Goal: Task Accomplishment & Management: Complete application form

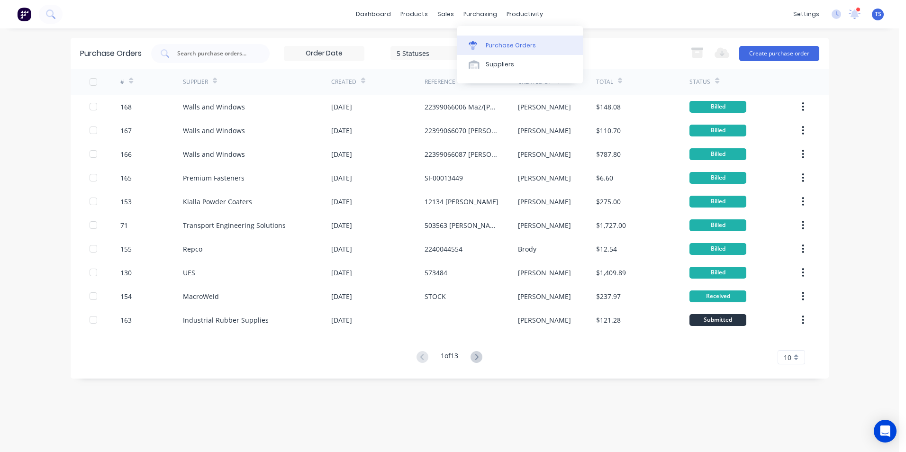
click at [485, 45] on link "Purchase Orders" at bounding box center [520, 45] width 126 height 19
click at [507, 44] on div "Purchase Orders" at bounding box center [511, 45] width 50 height 9
click at [776, 55] on button "Create purchase order" at bounding box center [779, 53] width 80 height 15
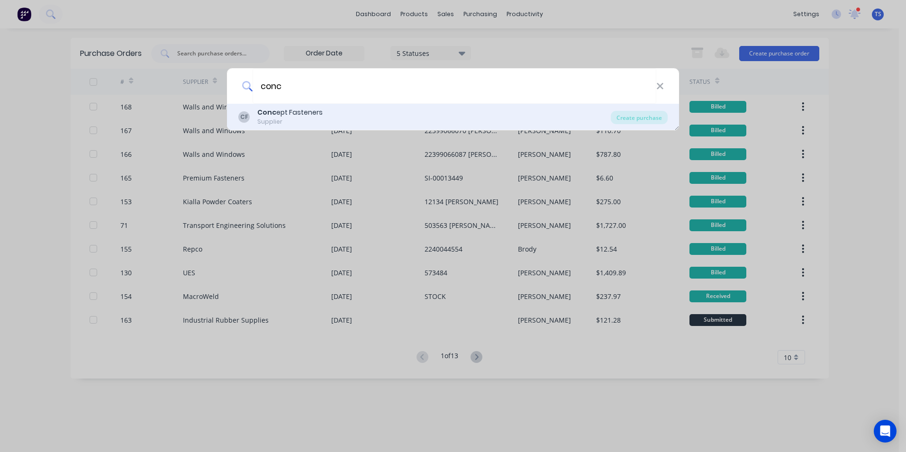
type input "conc"
click at [263, 114] on b "Conc" at bounding box center [266, 112] width 19 height 9
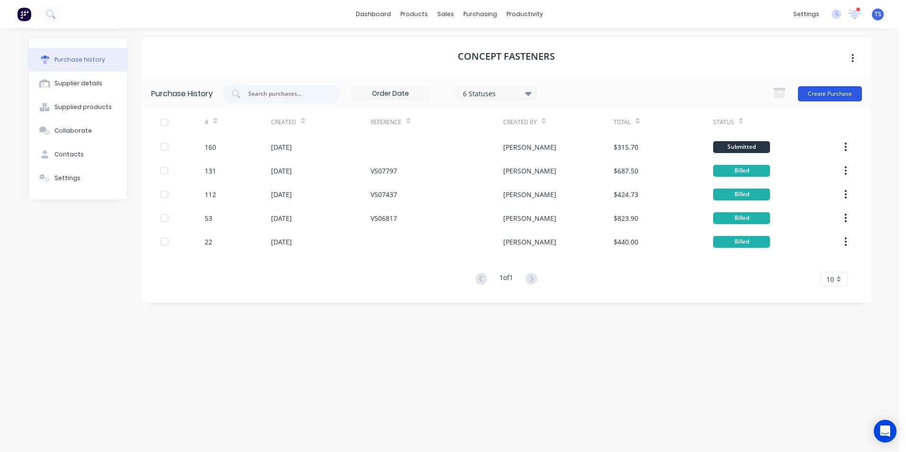
click at [819, 94] on button "Create Purchase" at bounding box center [830, 93] width 64 height 15
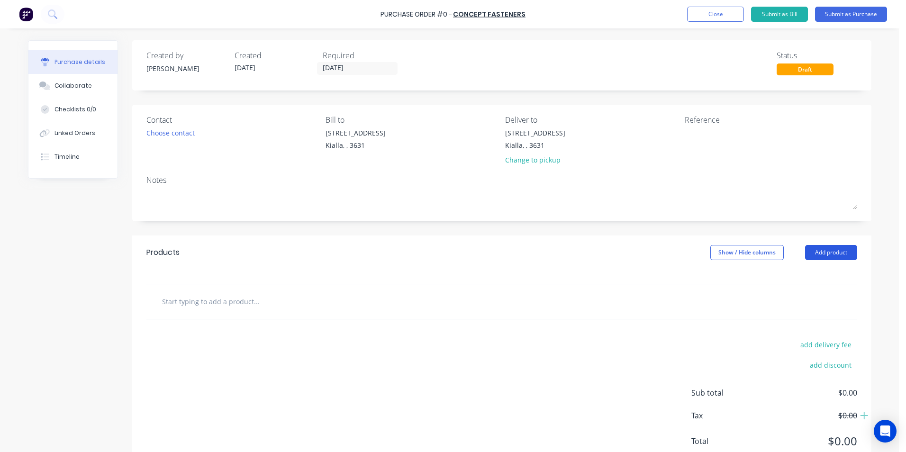
click at [820, 254] on button "Add product" at bounding box center [831, 252] width 52 height 15
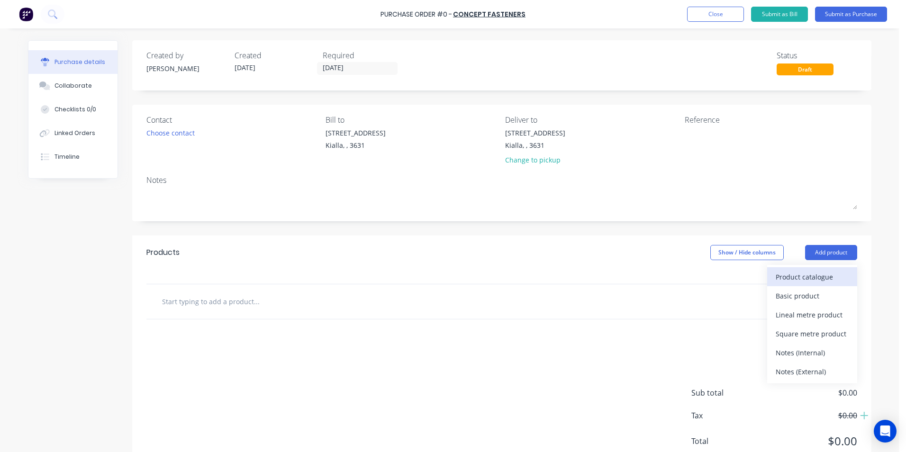
click at [799, 275] on div "Product catalogue" at bounding box center [812, 277] width 73 height 14
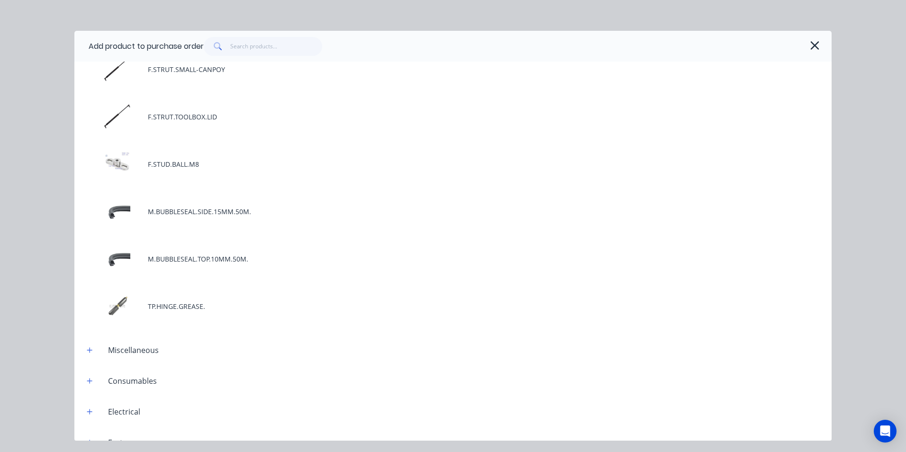
scroll to position [521, 0]
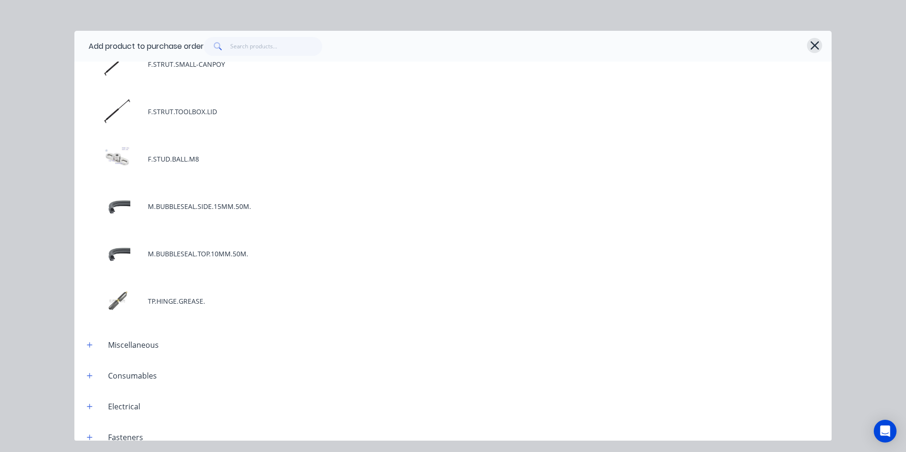
click at [816, 46] on icon "button" at bounding box center [815, 45] width 10 height 13
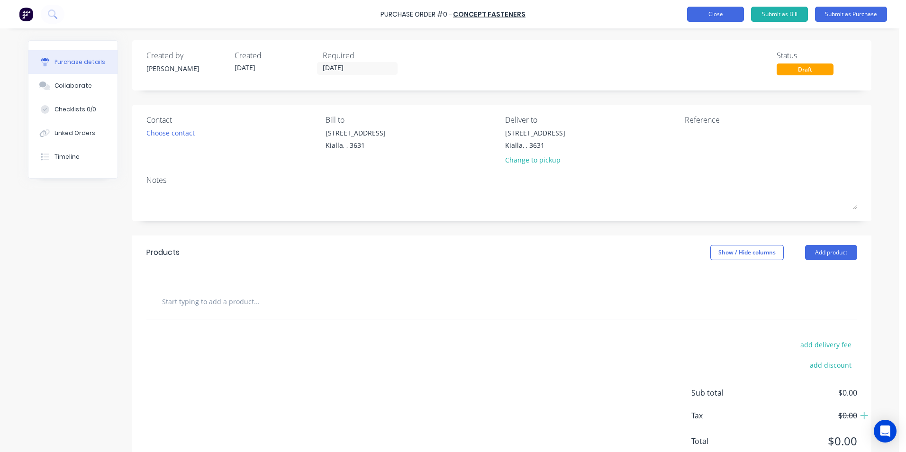
click at [699, 15] on button "Close" at bounding box center [715, 14] width 57 height 15
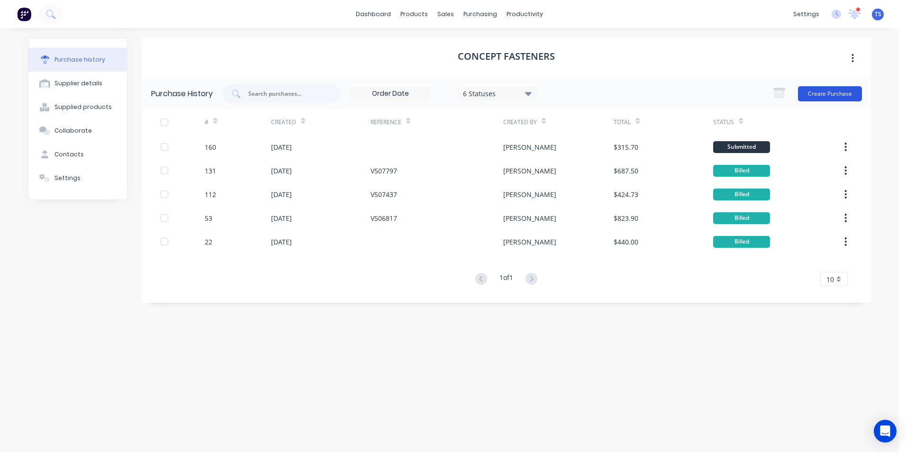
click at [821, 92] on button "Create Purchase" at bounding box center [830, 93] width 64 height 15
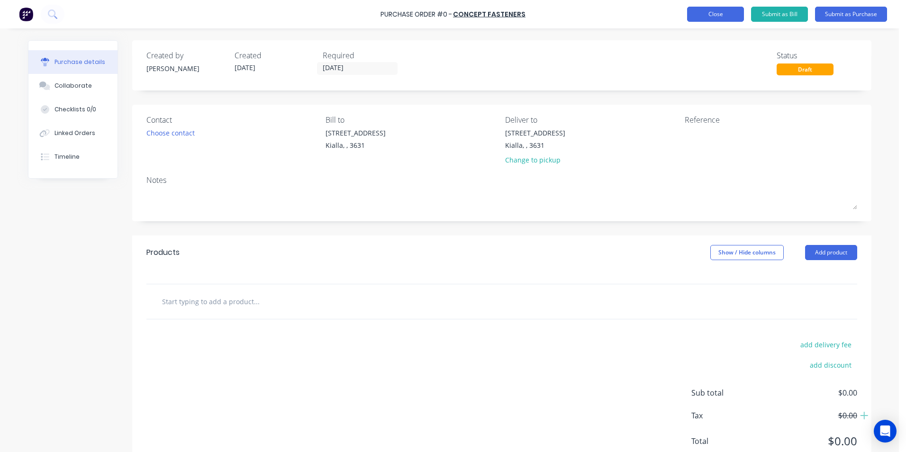
click at [705, 14] on button "Close" at bounding box center [715, 14] width 57 height 15
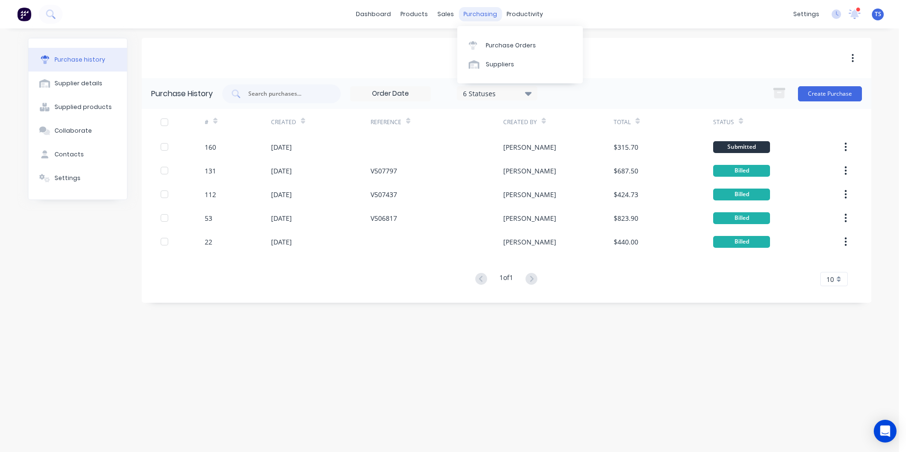
click at [487, 12] on div "purchasing" at bounding box center [480, 14] width 43 height 14
click at [489, 43] on div "Purchase Orders" at bounding box center [511, 45] width 50 height 9
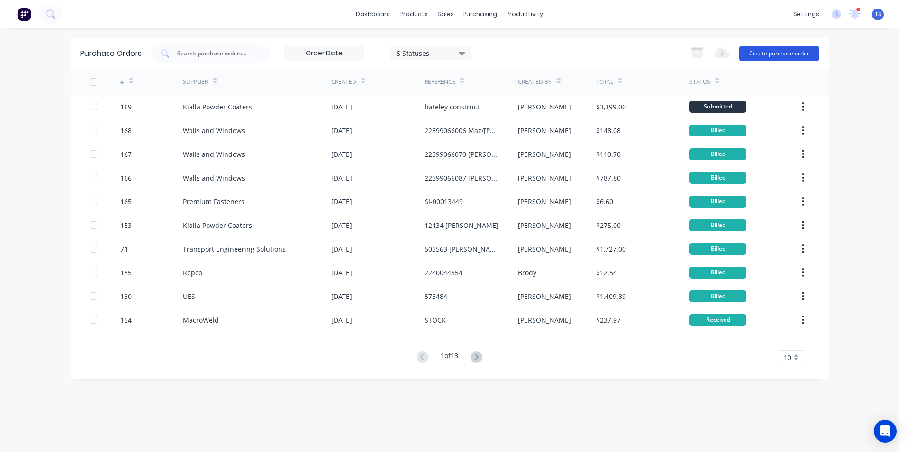
click at [752, 53] on button "Create purchase order" at bounding box center [779, 53] width 80 height 15
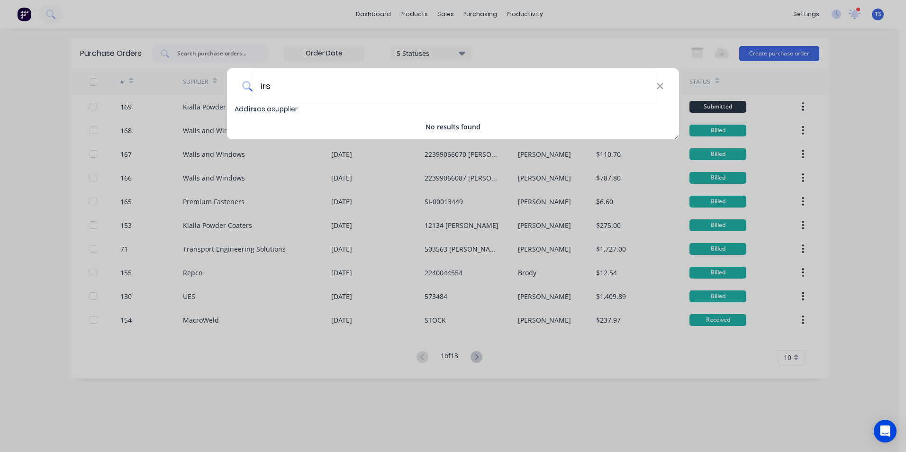
type input "irs"
click at [292, 109] on span "Add irs as a supplier" at bounding box center [266, 108] width 63 height 9
select select "AU"
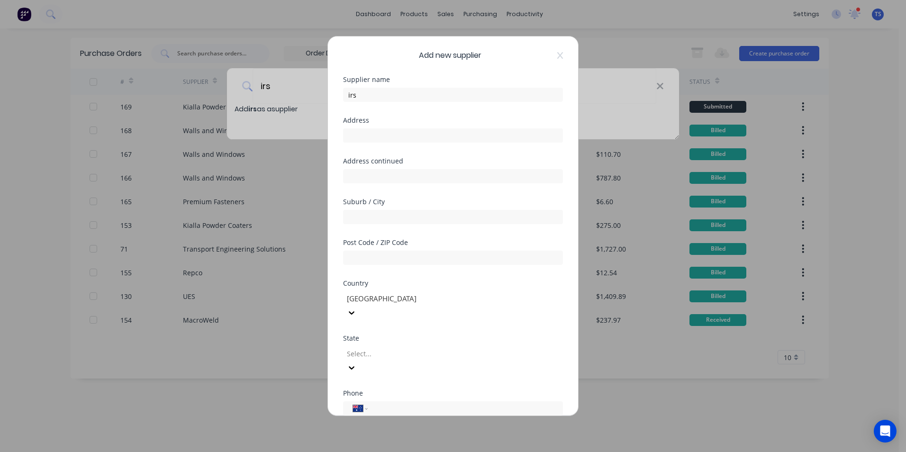
click at [556, 56] on div "Add new supplier Supplier name irs Address Address continued Suburb / City Post…" at bounding box center [453, 225] width 250 height 379
click at [557, 56] on icon at bounding box center [560, 55] width 6 height 7
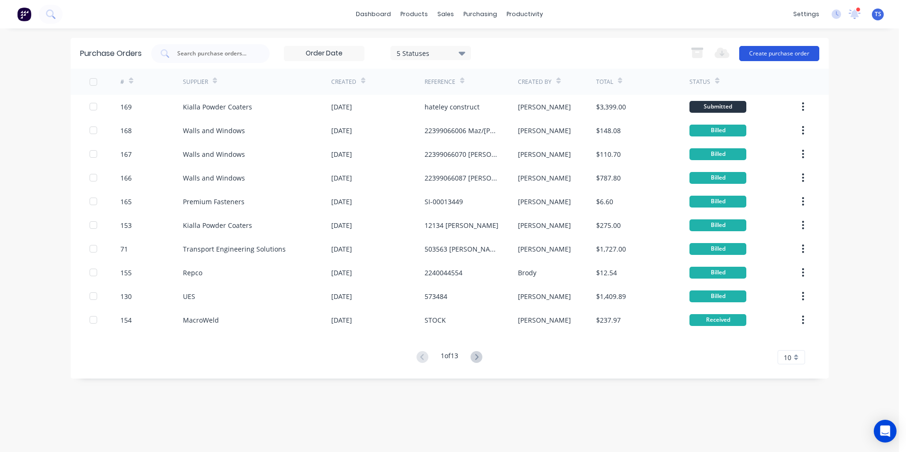
click at [754, 55] on button "Create purchase order" at bounding box center [779, 53] width 80 height 15
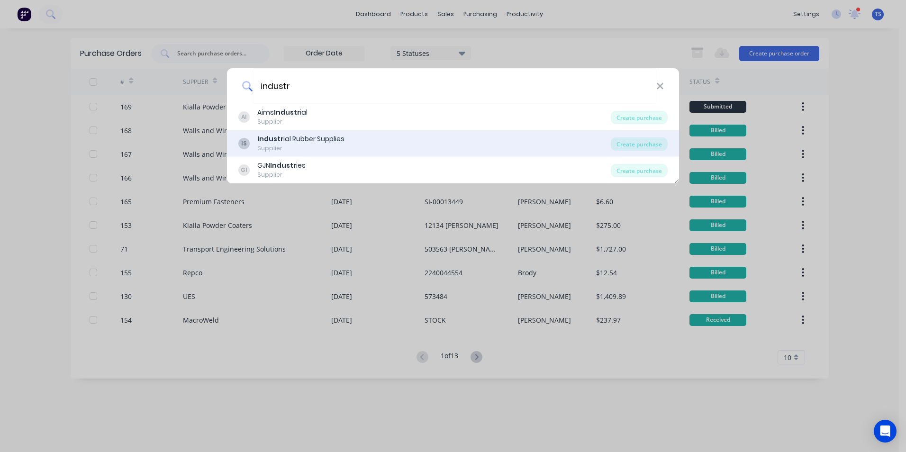
type input "industr"
click at [266, 141] on b "Industr" at bounding box center [270, 138] width 26 height 9
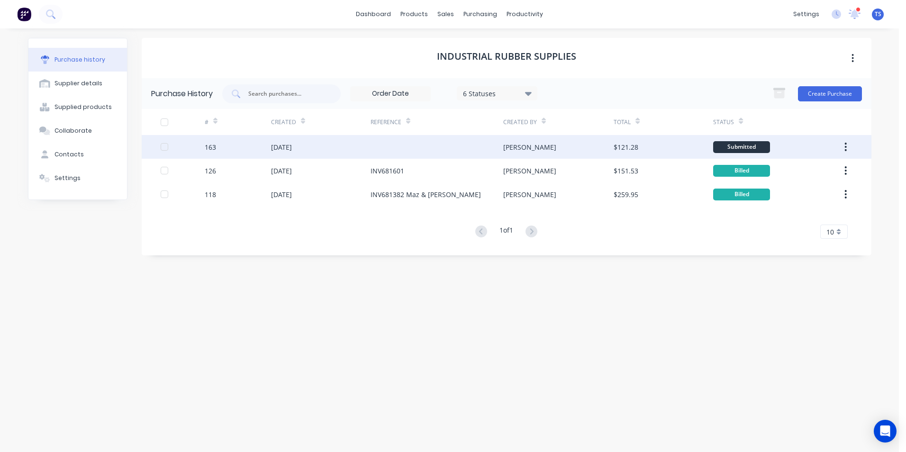
click at [292, 146] on div "[DATE]" at bounding box center [281, 147] width 21 height 10
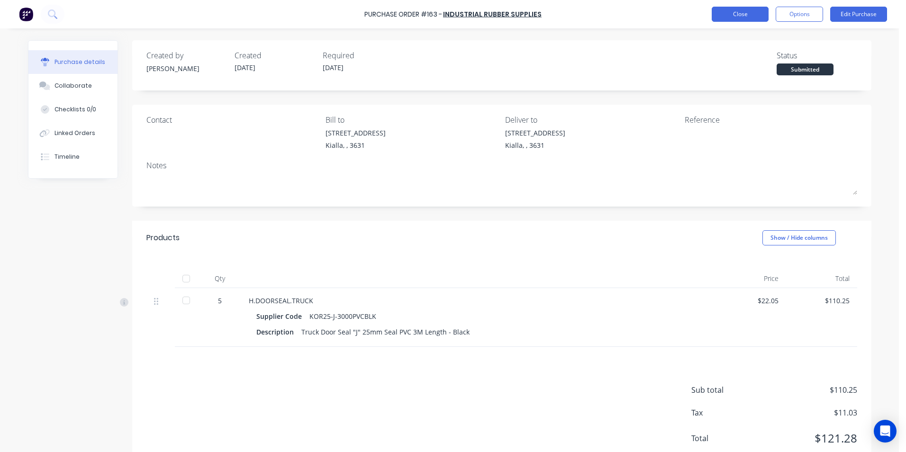
click at [743, 17] on button "Close" at bounding box center [740, 14] width 57 height 15
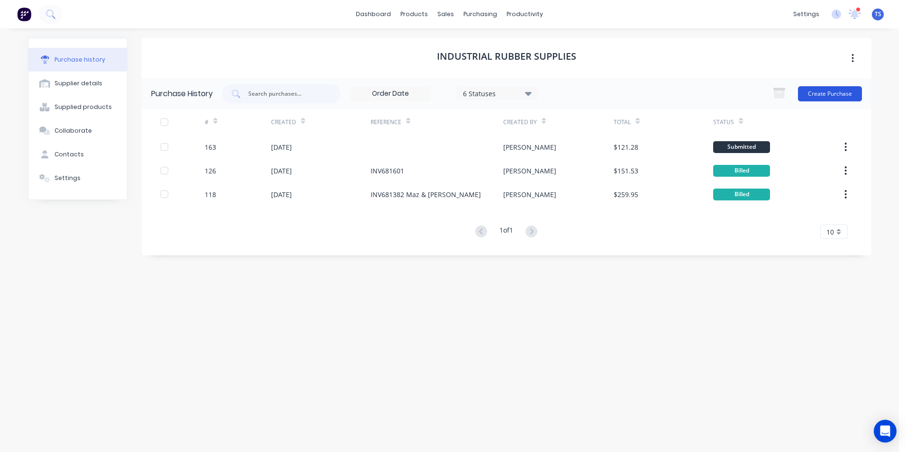
click at [841, 96] on button "Create Purchase" at bounding box center [830, 93] width 64 height 15
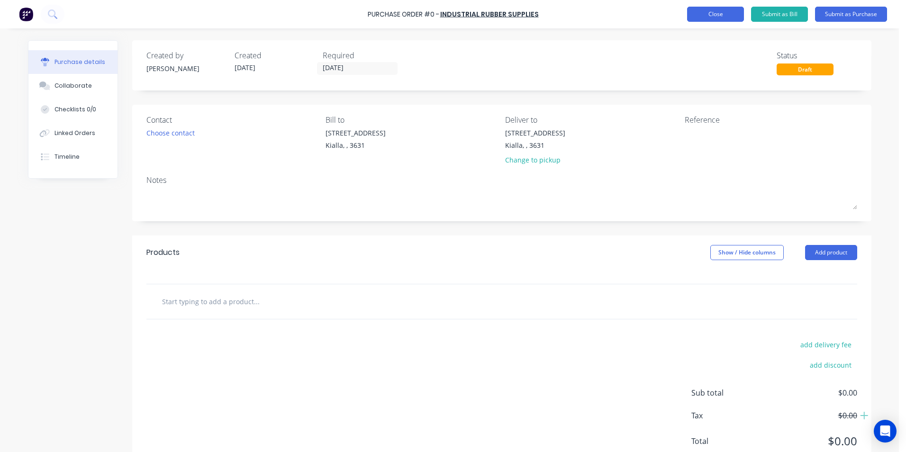
click at [720, 15] on button "Close" at bounding box center [715, 14] width 57 height 15
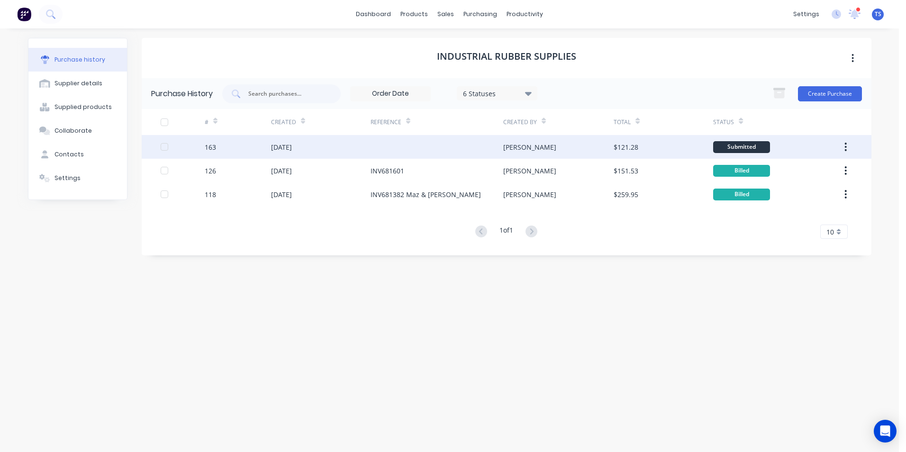
click at [292, 150] on div "[DATE]" at bounding box center [281, 147] width 21 height 10
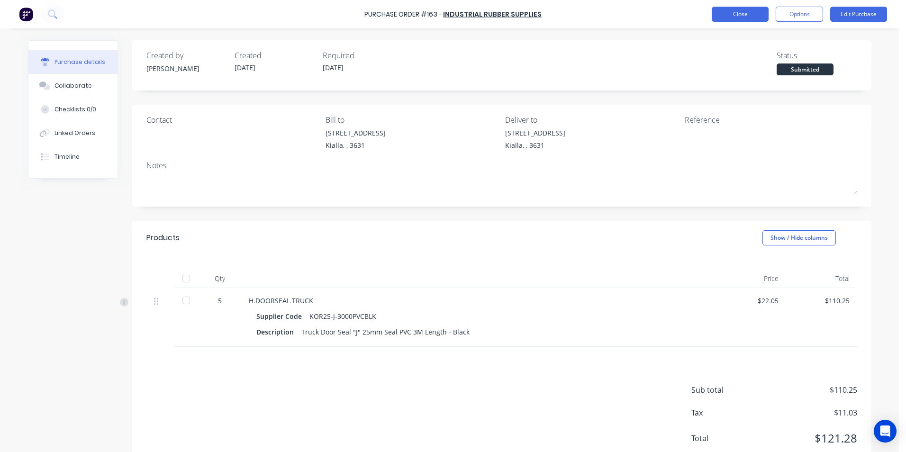
click at [749, 15] on button "Close" at bounding box center [740, 14] width 57 height 15
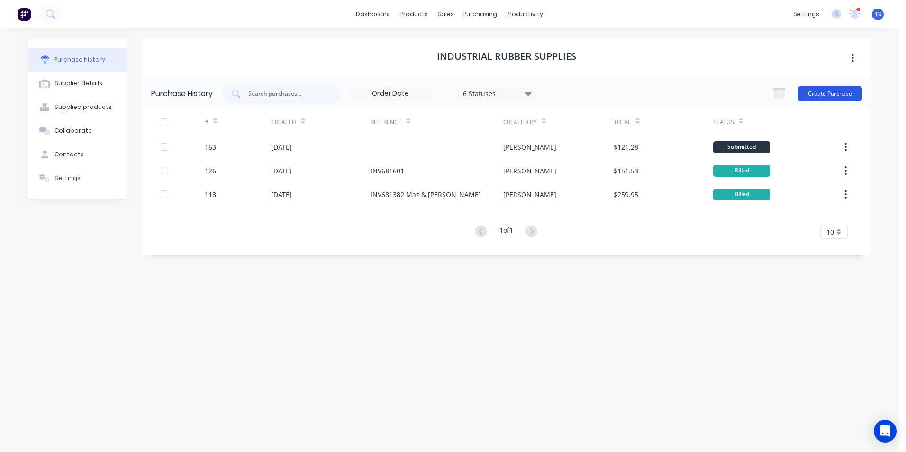
click at [828, 94] on button "Create Purchase" at bounding box center [830, 93] width 64 height 15
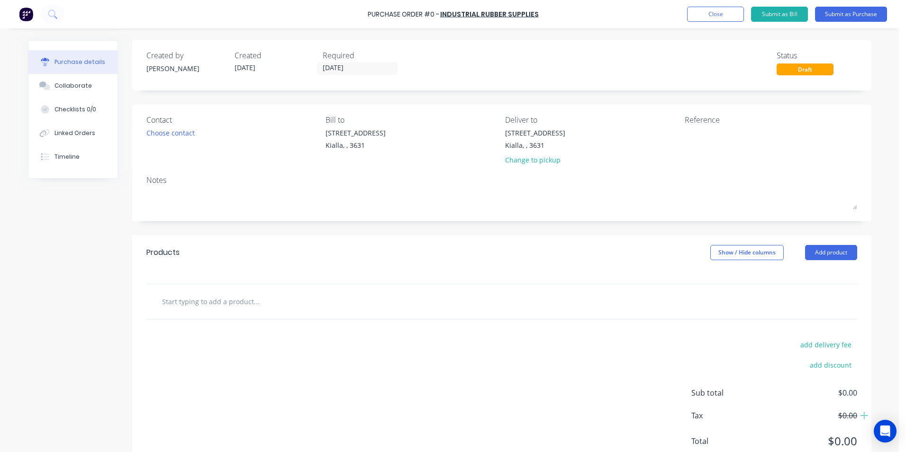
click at [180, 300] on input "text" at bounding box center [257, 301] width 190 height 19
click at [822, 255] on button "Add product" at bounding box center [831, 252] width 52 height 15
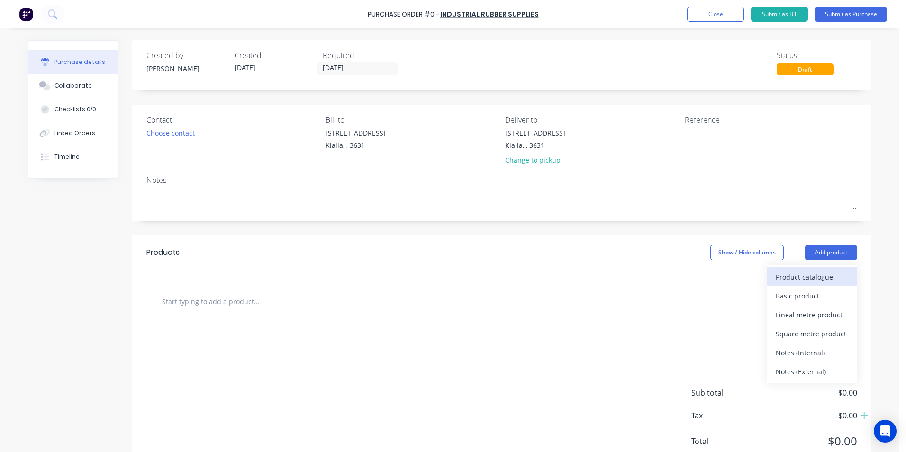
click at [804, 282] on div "Product catalogue" at bounding box center [812, 277] width 73 height 14
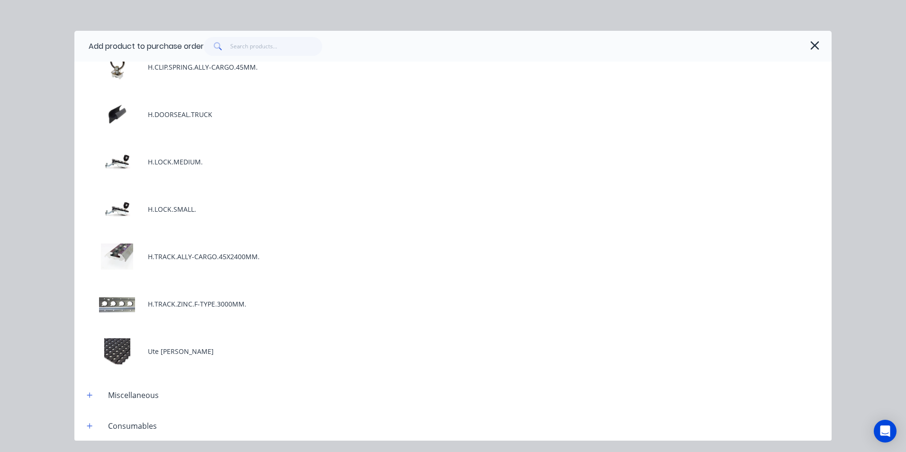
scroll to position [95, 0]
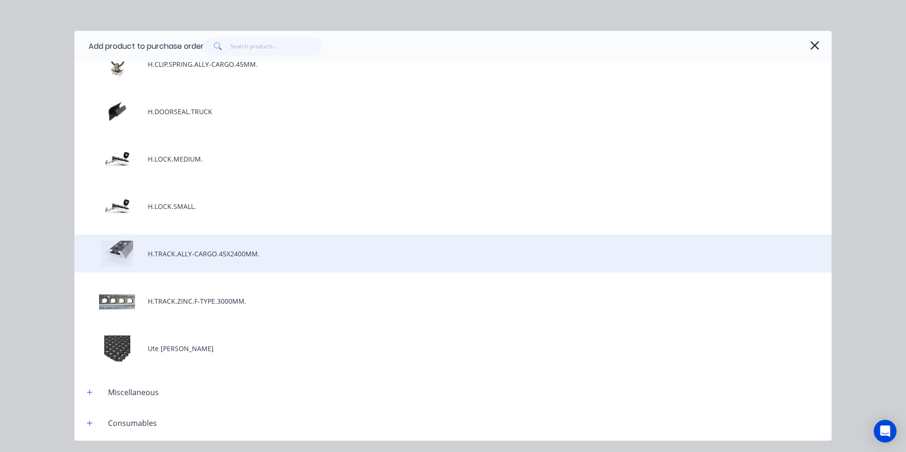
click at [199, 254] on div "H.TRACK.ALLY-CARGO.45X2400MM." at bounding box center [452, 254] width 757 height 38
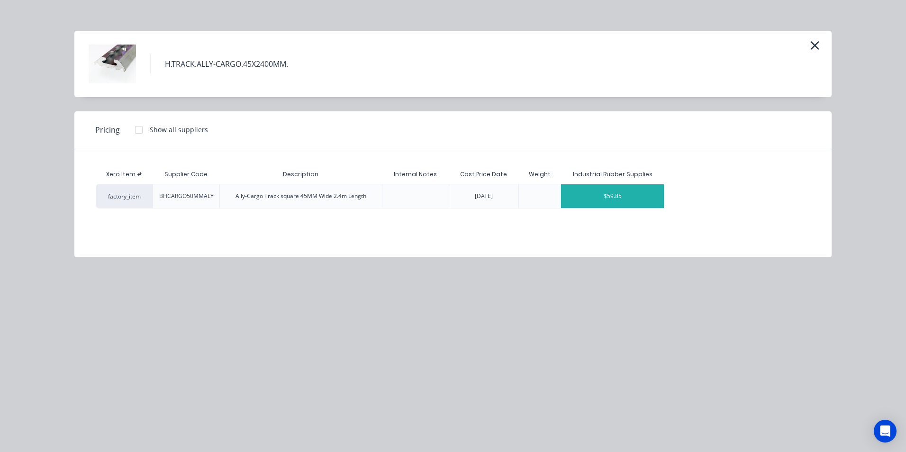
click at [654, 194] on div "$59.85" at bounding box center [612, 196] width 103 height 24
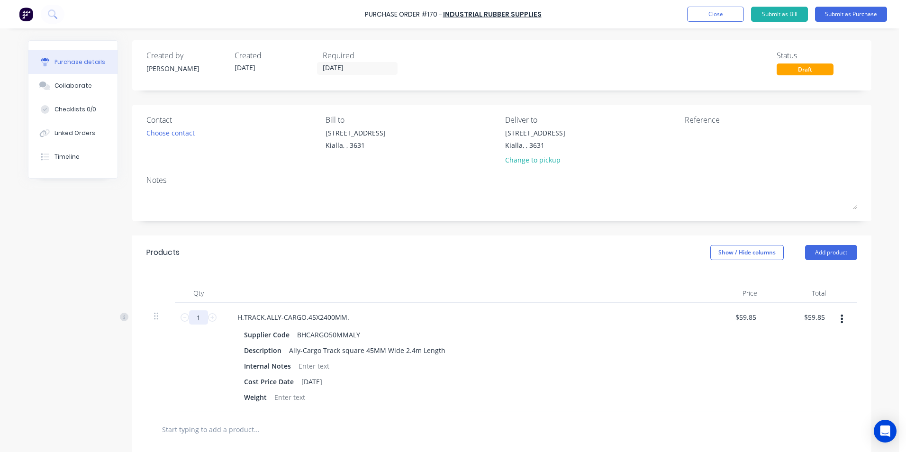
click at [200, 315] on input "1" at bounding box center [198, 317] width 19 height 14
type input "6"
type input "$359.10"
type input "6"
click at [585, 355] on div "Description Ally-Cargo Track square 45MM Wide 2.4m Length" at bounding box center [457, 351] width 434 height 14
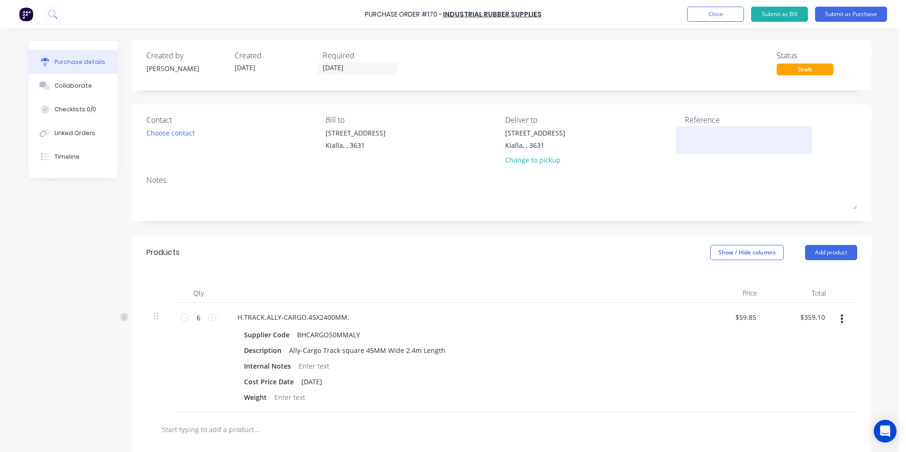
click at [697, 136] on textarea at bounding box center [744, 138] width 118 height 21
type textarea "Stock"
type textarea "x"
type textarea "Stock"
click at [861, 15] on button "Submit as Purchase" at bounding box center [851, 14] width 72 height 15
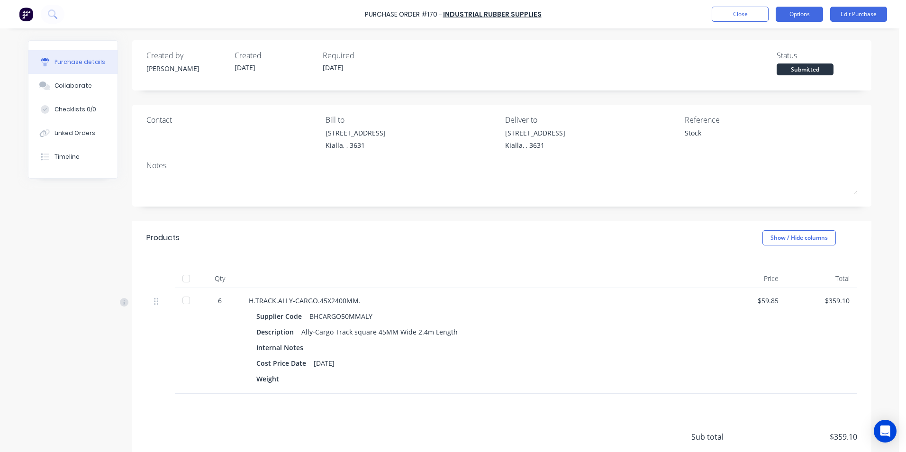
click at [804, 9] on button "Options" at bounding box center [799, 14] width 47 height 15
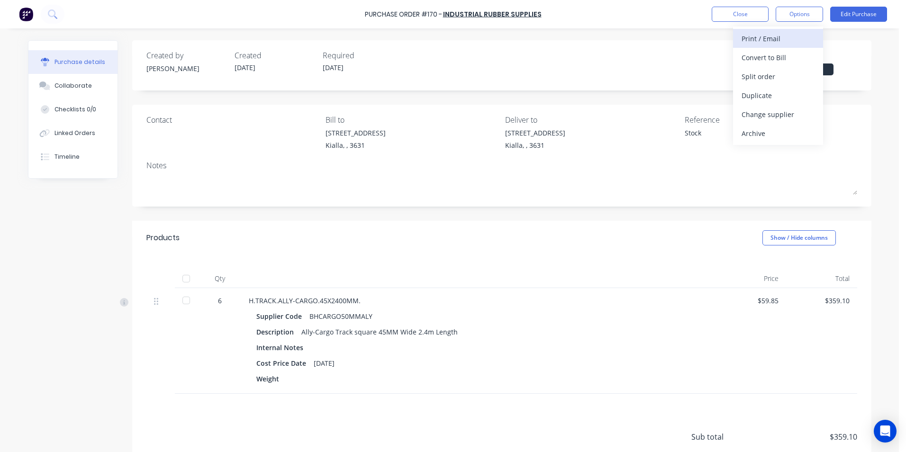
click at [770, 36] on div "Print / Email" at bounding box center [778, 39] width 73 height 14
click at [768, 57] on div "With pricing" at bounding box center [778, 58] width 73 height 14
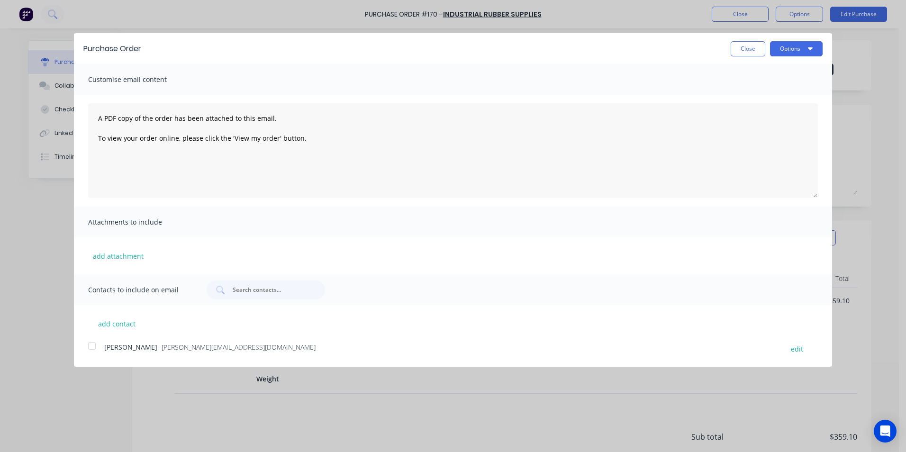
click at [91, 345] on div at bounding box center [91, 346] width 19 height 19
click at [811, 49] on icon "button" at bounding box center [810, 48] width 5 height 3
click at [775, 95] on div "Email" at bounding box center [777, 92] width 73 height 14
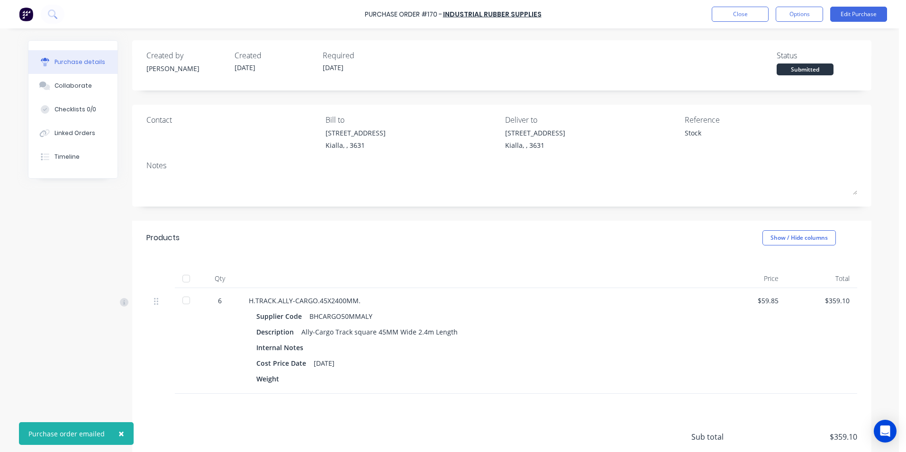
type textarea "x"
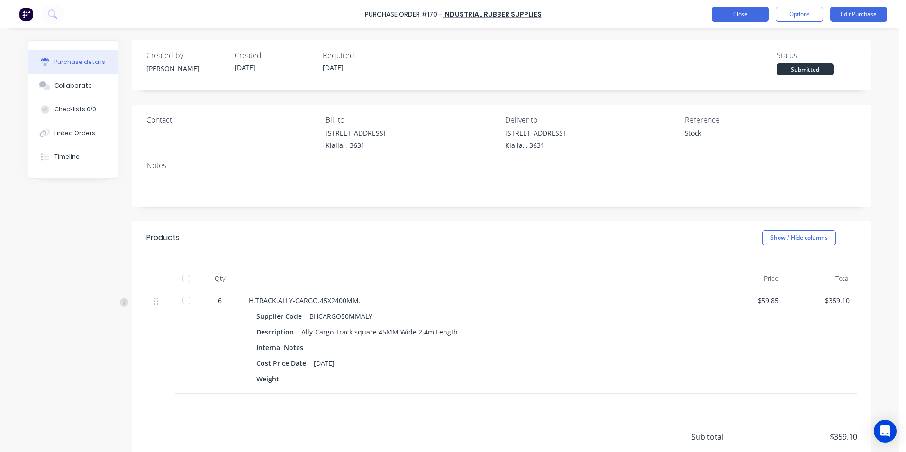
click at [754, 17] on button "Close" at bounding box center [740, 14] width 57 height 15
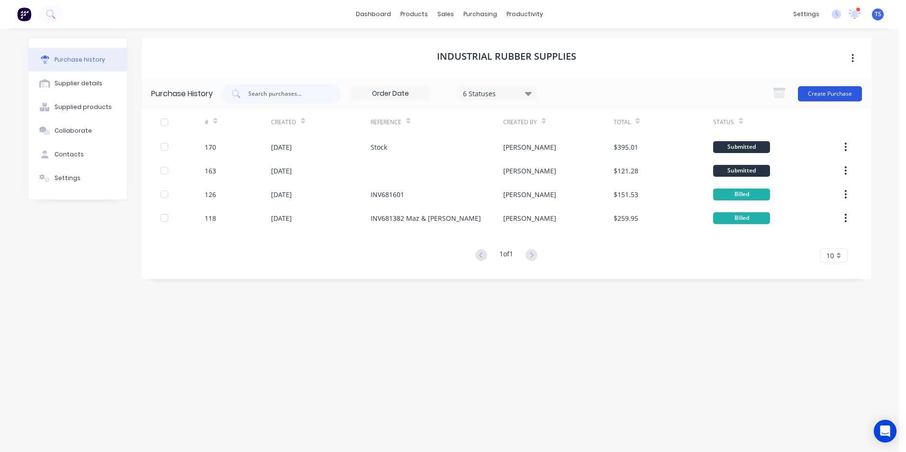
click at [820, 93] on button "Create Purchase" at bounding box center [830, 93] width 64 height 15
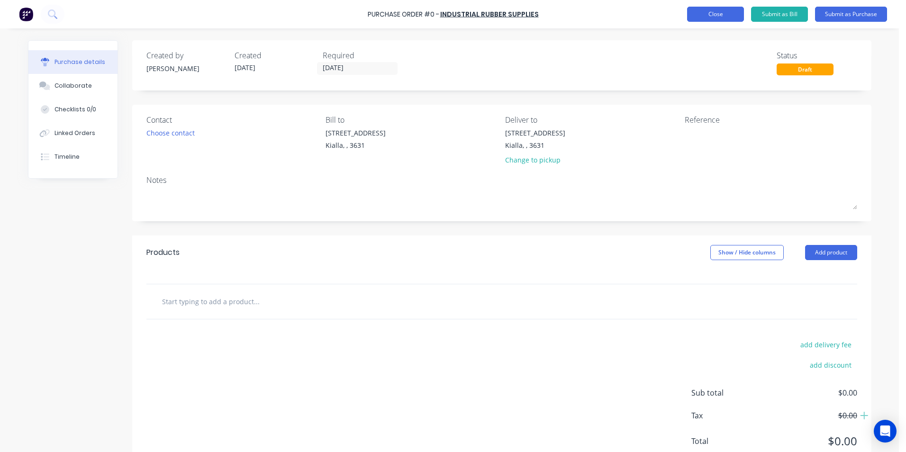
click at [721, 17] on button "Close" at bounding box center [715, 14] width 57 height 15
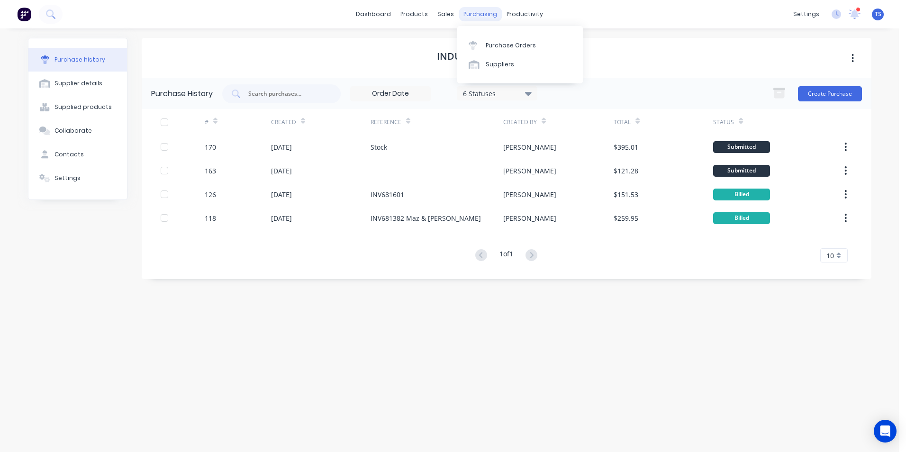
click at [484, 15] on div "purchasing" at bounding box center [480, 14] width 43 height 14
click at [497, 47] on div "Purchase Orders" at bounding box center [511, 45] width 50 height 9
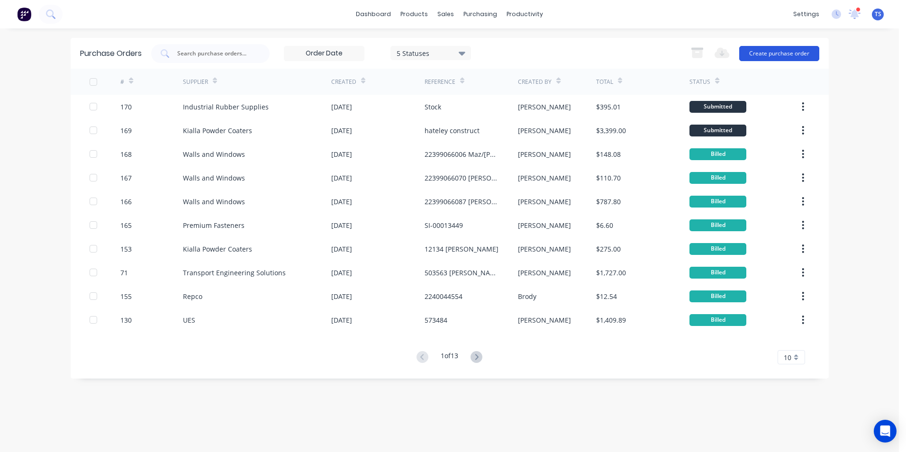
click at [800, 53] on button "Create purchase order" at bounding box center [779, 53] width 80 height 15
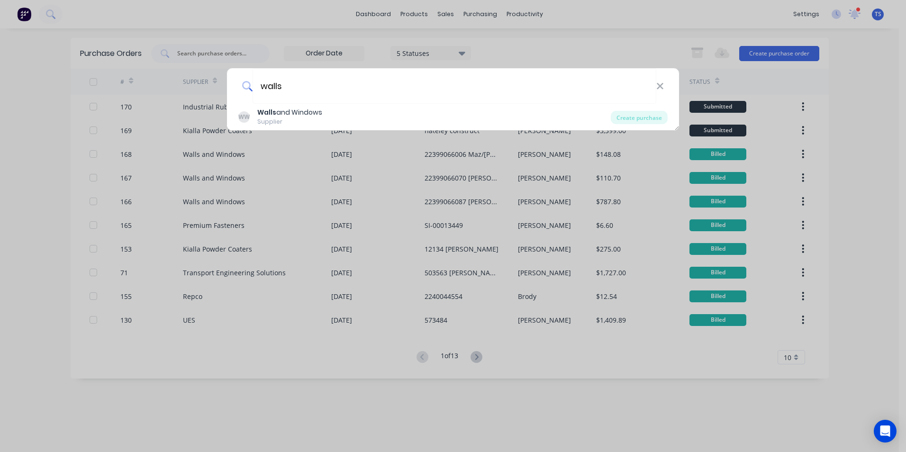
type input "walls and windows"
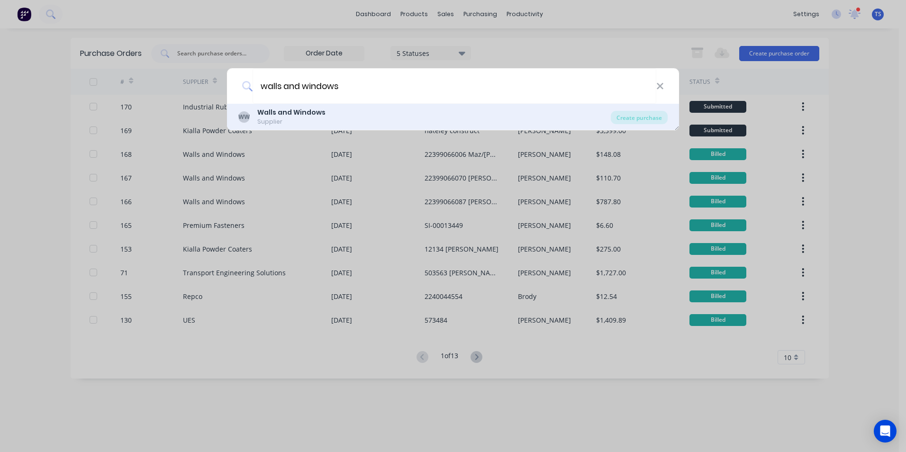
click at [318, 118] on div "Supplier" at bounding box center [291, 122] width 68 height 9
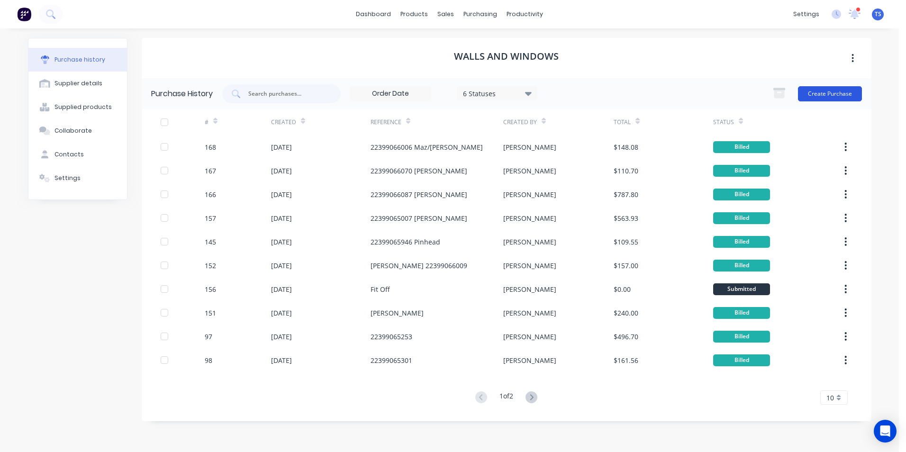
click at [815, 95] on button "Create Purchase" at bounding box center [830, 93] width 64 height 15
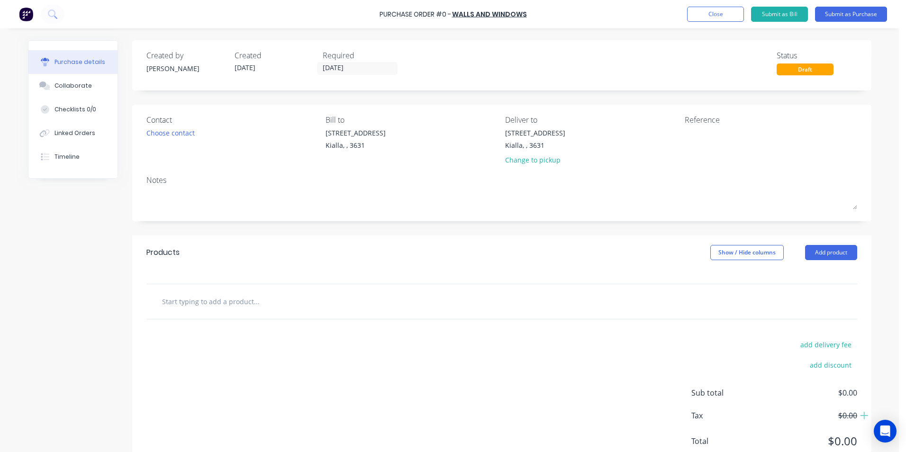
click at [198, 303] on input "text" at bounding box center [257, 301] width 190 height 19
click at [828, 249] on button "Add product" at bounding box center [831, 252] width 52 height 15
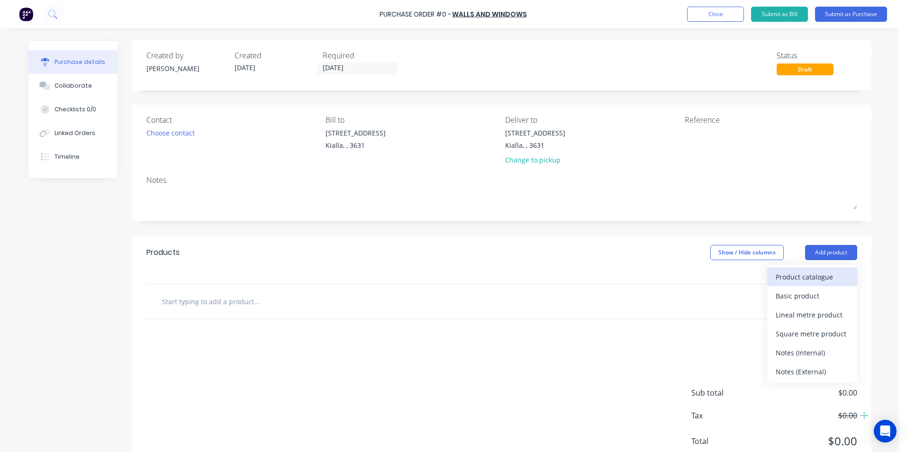
click at [816, 277] on div "Product catalogue" at bounding box center [812, 277] width 73 height 14
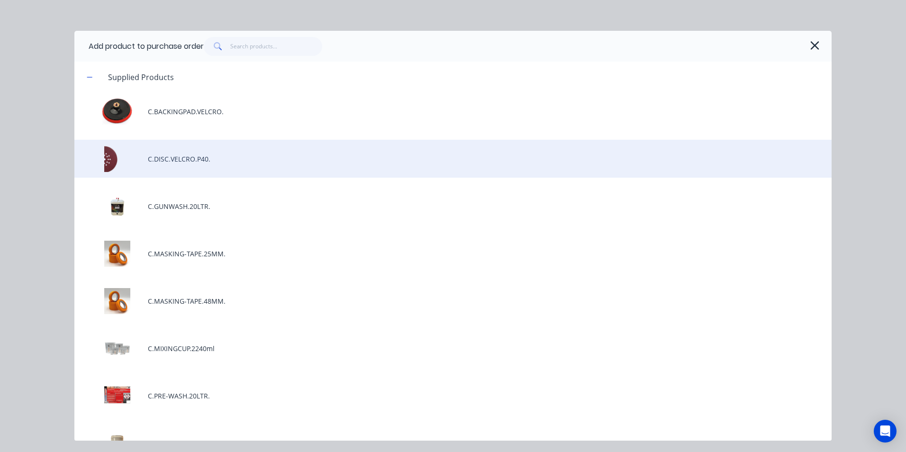
click at [213, 161] on div "C.DISC.VELCRO.P40." at bounding box center [452, 159] width 757 height 38
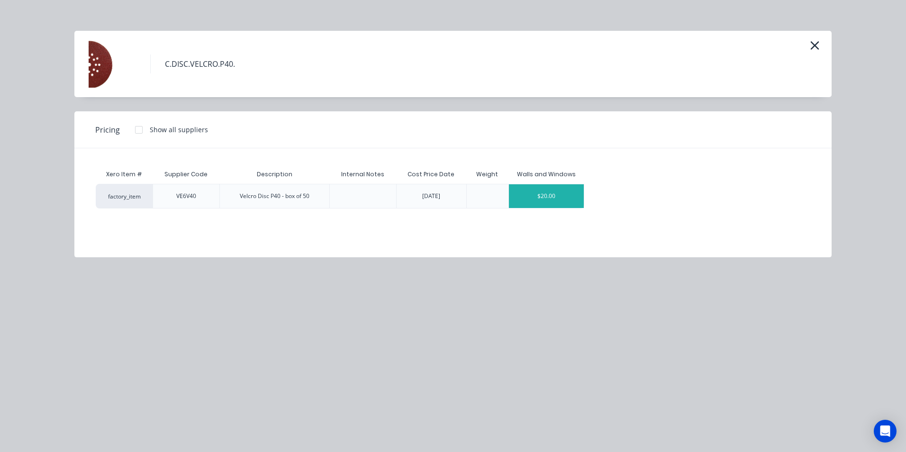
click at [572, 202] on div "$20.00" at bounding box center [546, 196] width 75 height 24
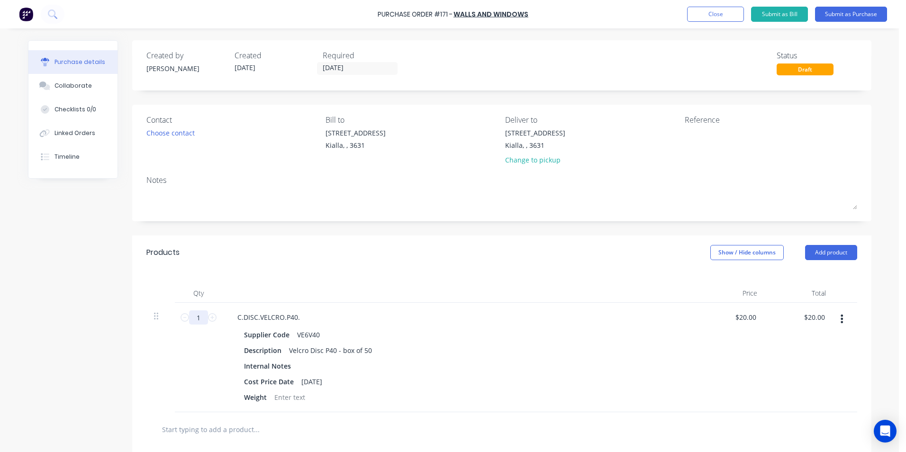
drag, startPoint x: 198, startPoint y: 318, endPoint x: 192, endPoint y: 318, distance: 5.2
click at [192, 318] on input "1" at bounding box center [198, 317] width 19 height 14
type input "4"
type input "$80.00"
type input "4"
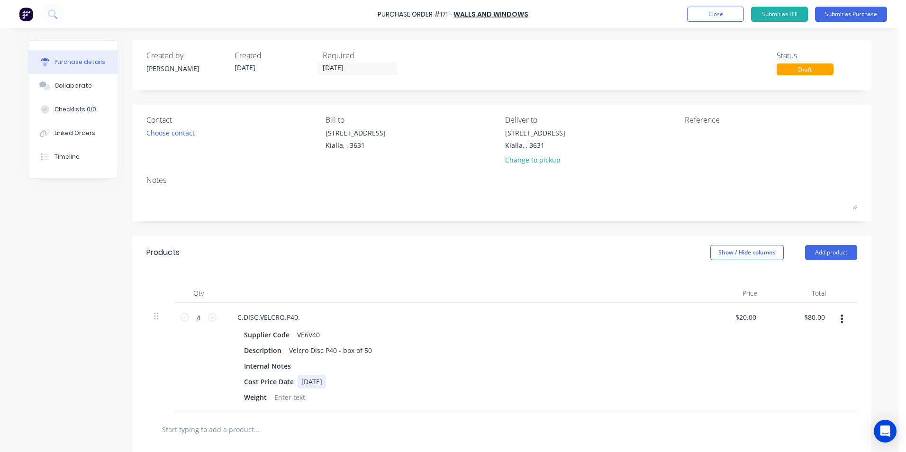
click at [484, 380] on div "Cost Price Date [DATE]" at bounding box center [457, 382] width 434 height 14
click at [686, 134] on textarea at bounding box center [744, 138] width 118 height 21
type textarea "Stock"
type textarea "x"
type textarea "Stock"
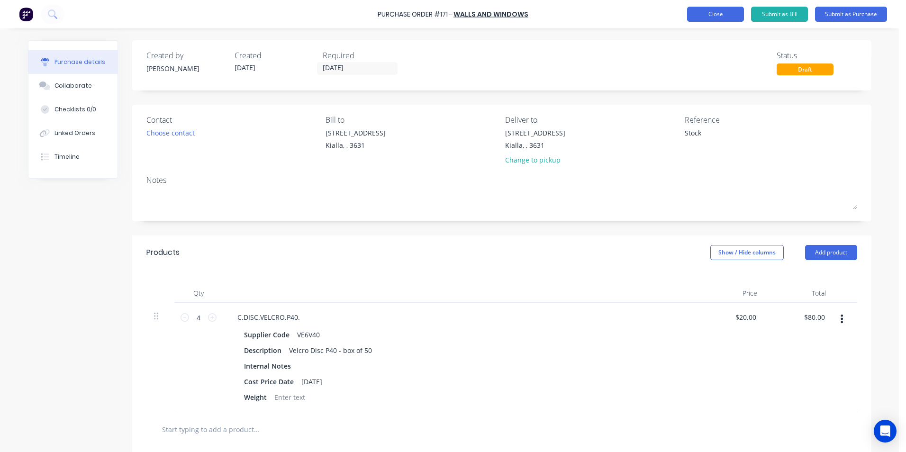
click at [715, 13] on button "Close" at bounding box center [715, 14] width 57 height 15
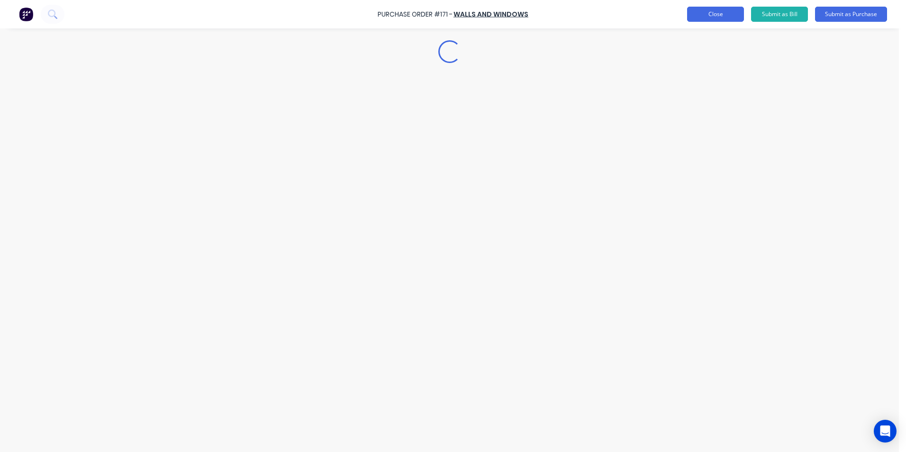
type textarea "x"
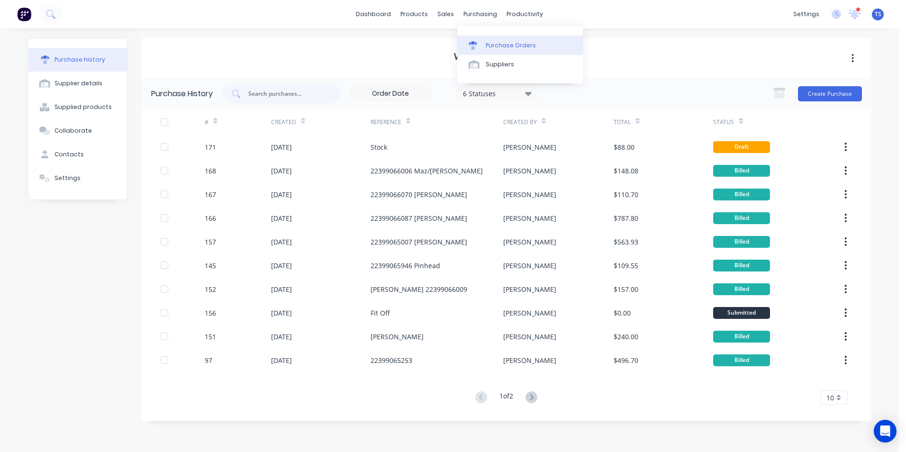
click at [496, 43] on div "Purchase Orders" at bounding box center [511, 45] width 50 height 9
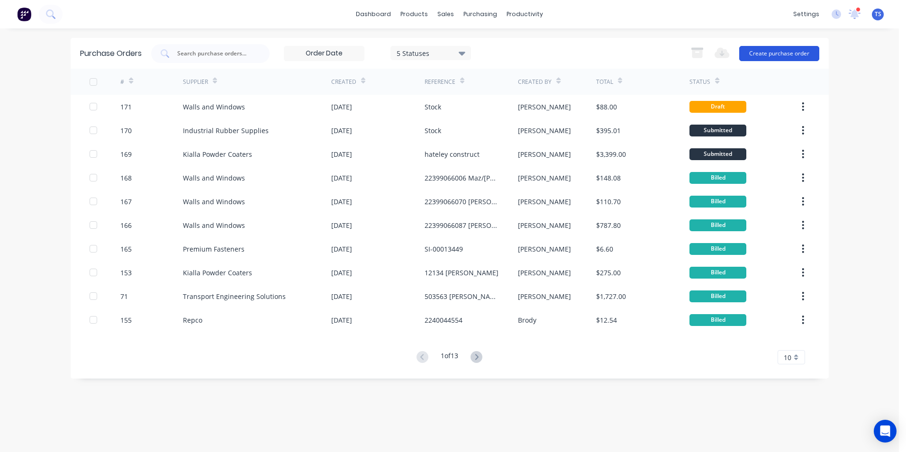
click at [759, 53] on button "Create purchase order" at bounding box center [779, 53] width 80 height 15
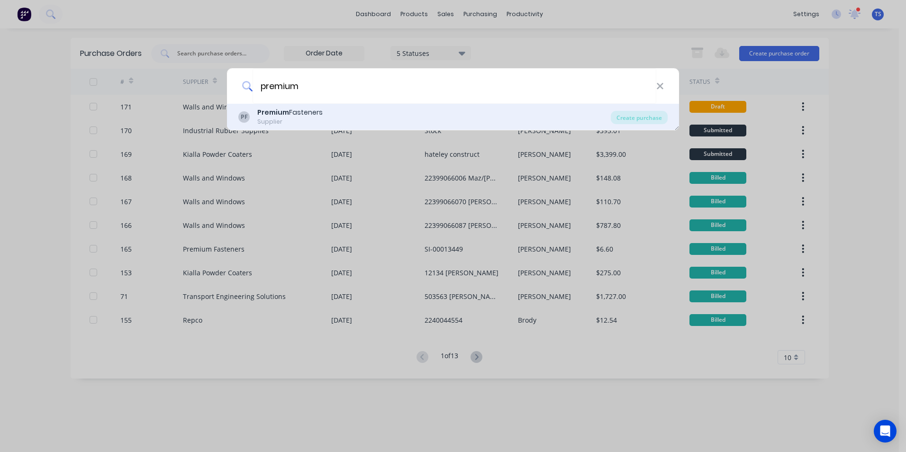
type input "premium"
click at [258, 118] on div "Supplier" at bounding box center [289, 122] width 65 height 9
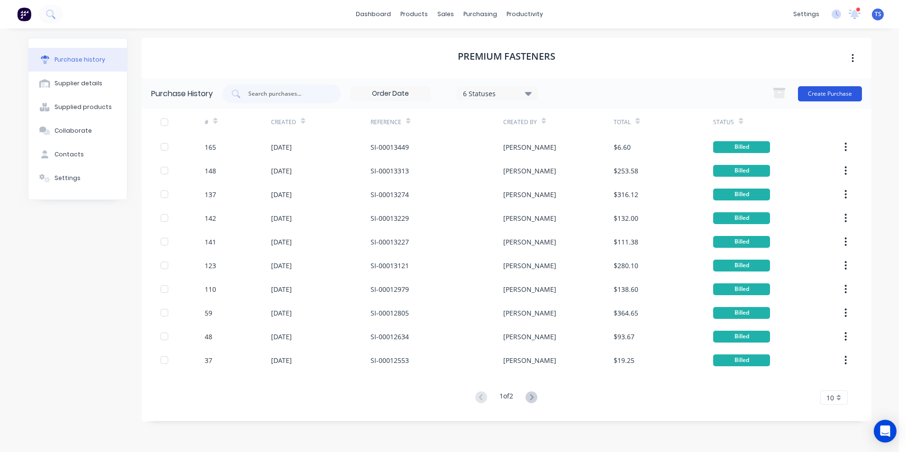
click at [835, 96] on button "Create Purchase" at bounding box center [830, 93] width 64 height 15
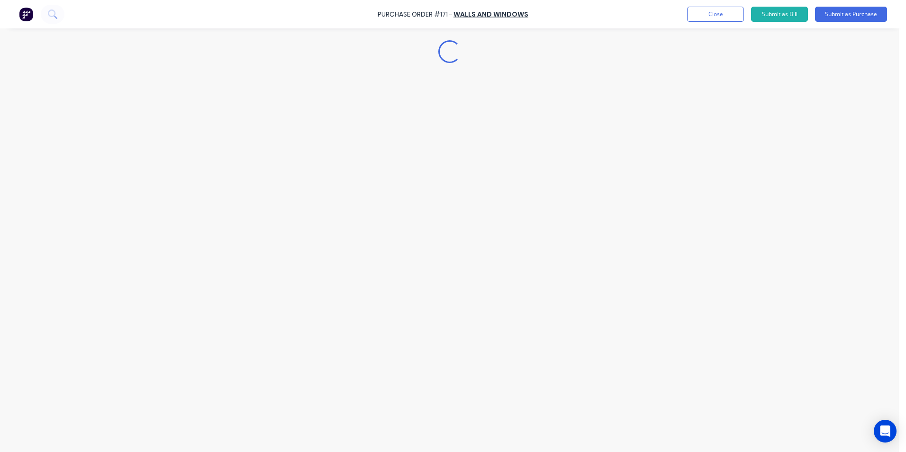
type textarea "x"
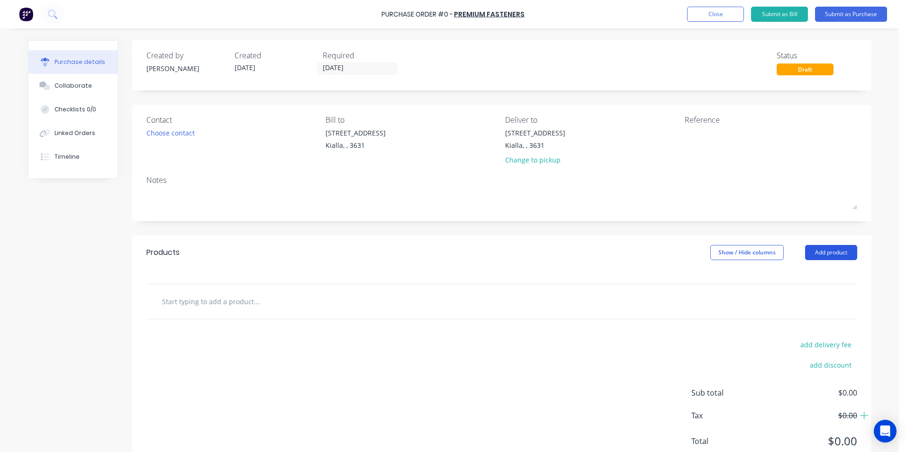
click at [834, 253] on button "Add product" at bounding box center [831, 252] width 52 height 15
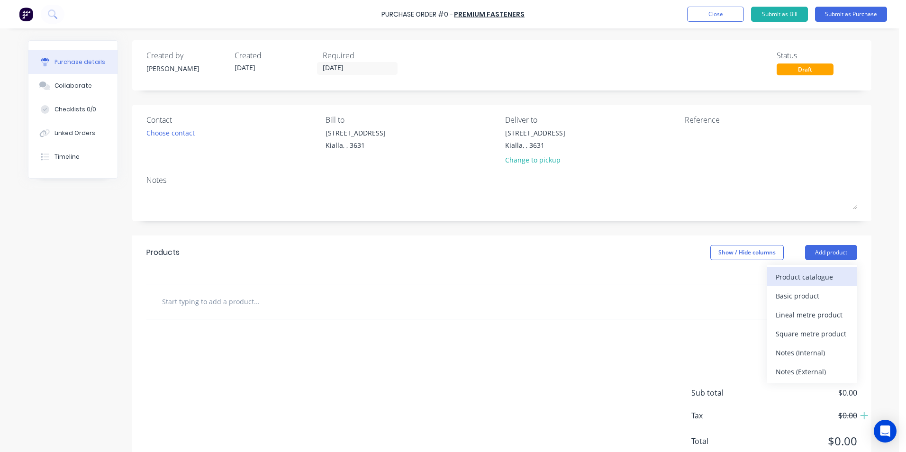
click at [820, 276] on div "Product catalogue" at bounding box center [812, 277] width 73 height 14
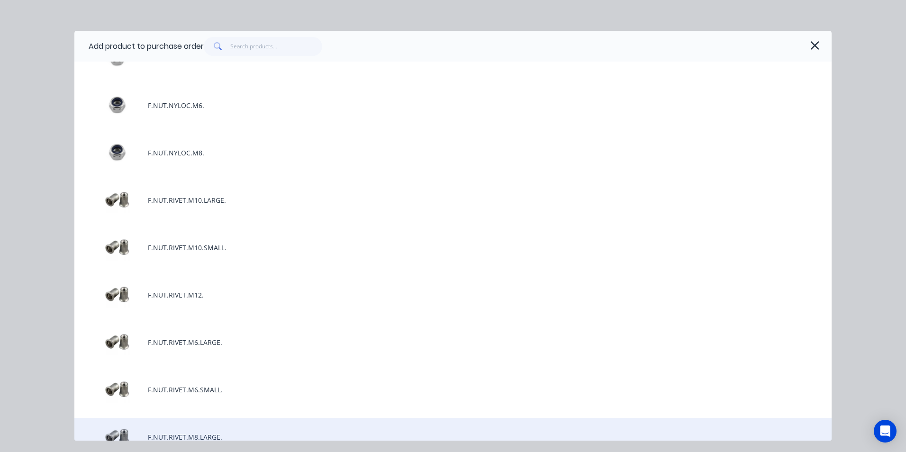
scroll to position [2085, 0]
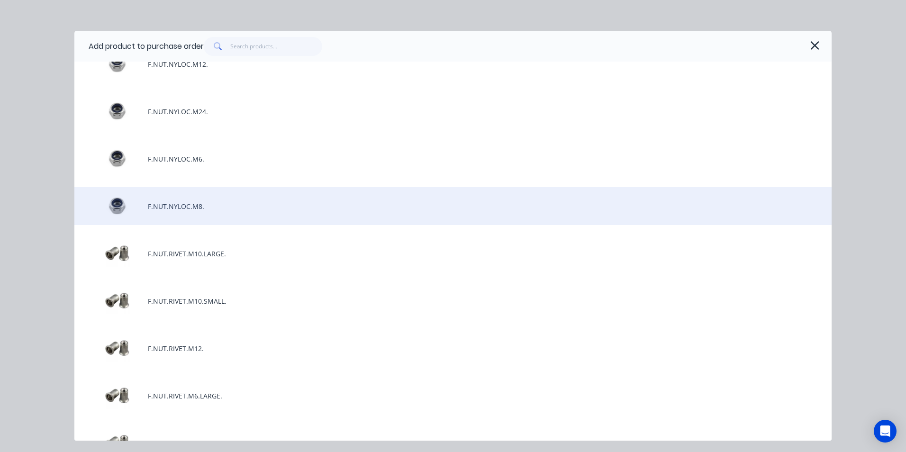
click at [178, 209] on div "F.NUT.NYLOC.M8." at bounding box center [452, 206] width 757 height 38
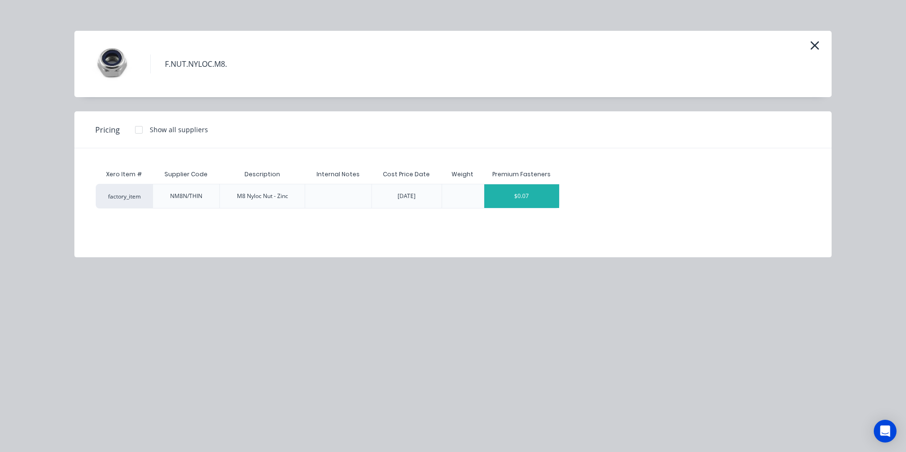
click at [549, 197] on div "$0.07" at bounding box center [521, 196] width 75 height 24
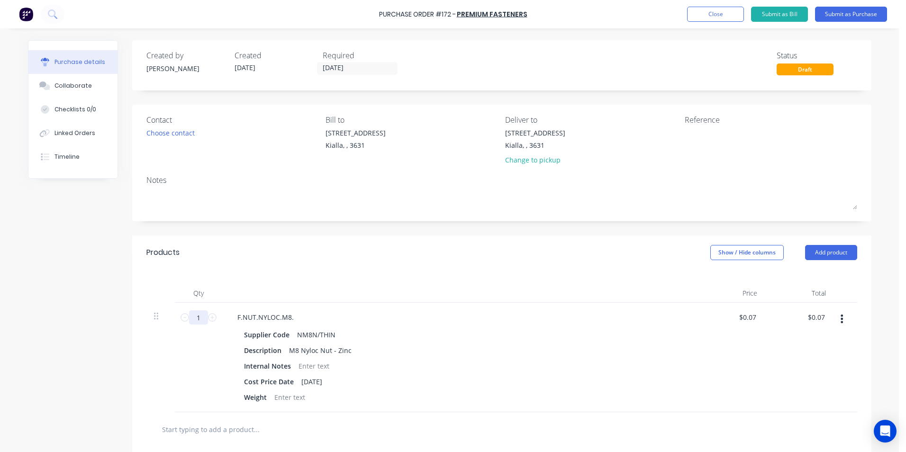
drag, startPoint x: 196, startPoint y: 318, endPoint x: 189, endPoint y: 318, distance: 7.1
click at [189, 318] on input "1" at bounding box center [198, 317] width 19 height 14
type input "3"
type input "$0.21"
type input "30"
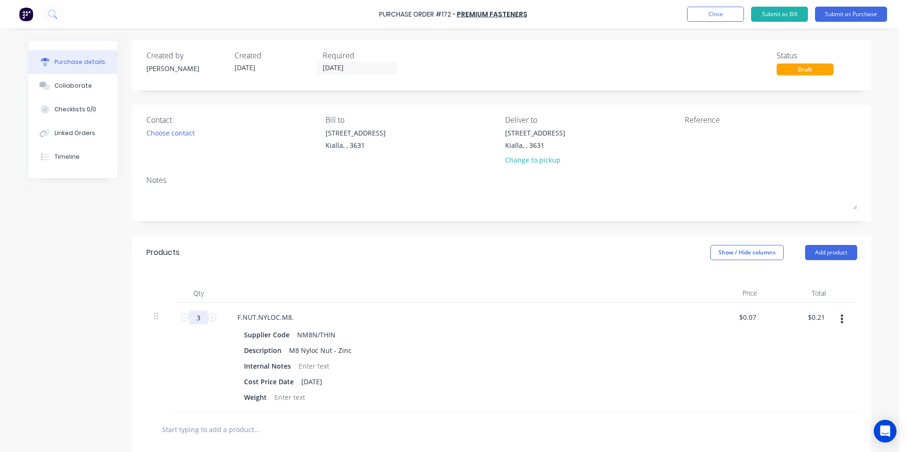
type input "$2.10"
type input "300"
type input "$21.00"
type input "300"
click at [513, 369] on div "Internal Notes" at bounding box center [457, 366] width 434 height 14
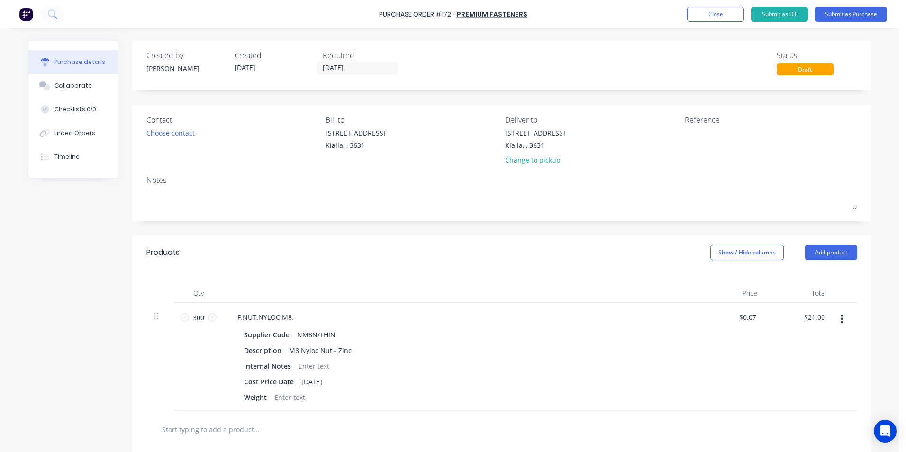
click at [242, 432] on input "text" at bounding box center [257, 429] width 190 height 19
click at [833, 254] on button "Add product" at bounding box center [831, 252] width 52 height 15
click at [827, 280] on div "Product catalogue" at bounding box center [812, 277] width 73 height 14
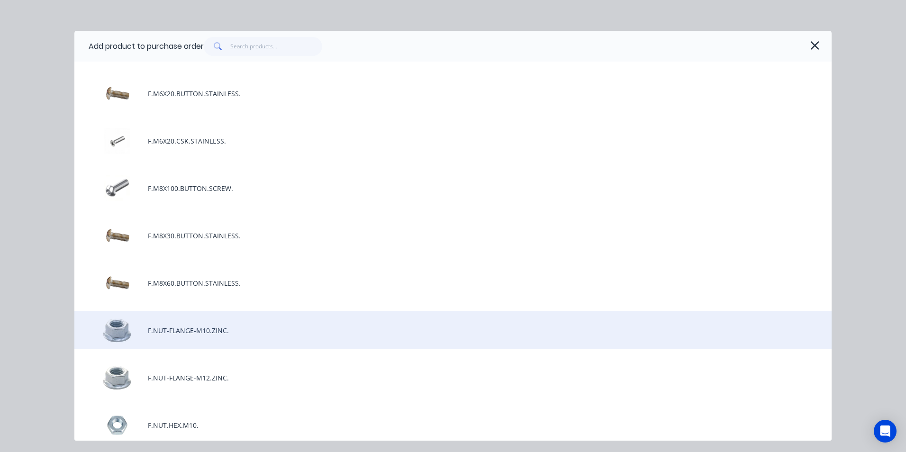
scroll to position [1374, 0]
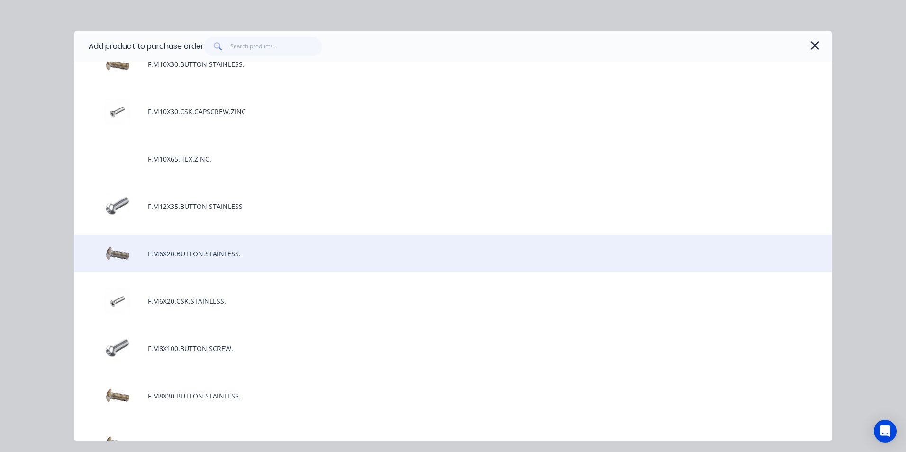
click at [170, 255] on div "F.M6X20.BUTTON.STAINLESS." at bounding box center [452, 254] width 757 height 38
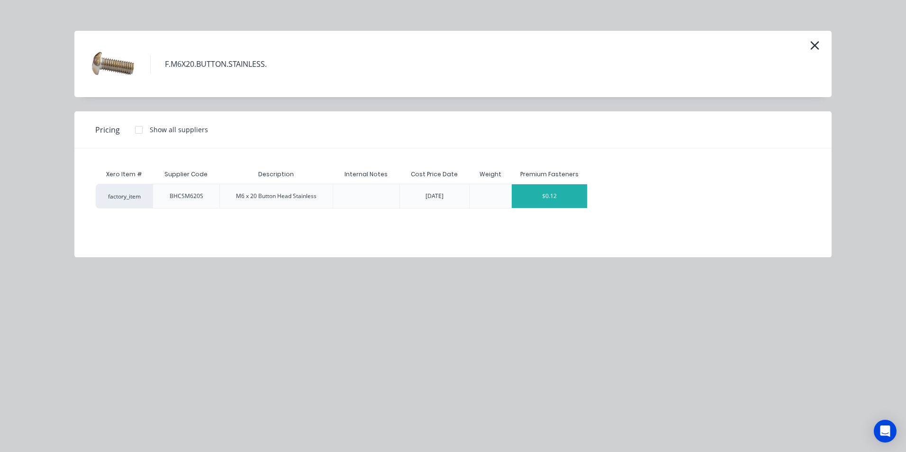
click at [580, 198] on div "$0.12" at bounding box center [549, 196] width 75 height 24
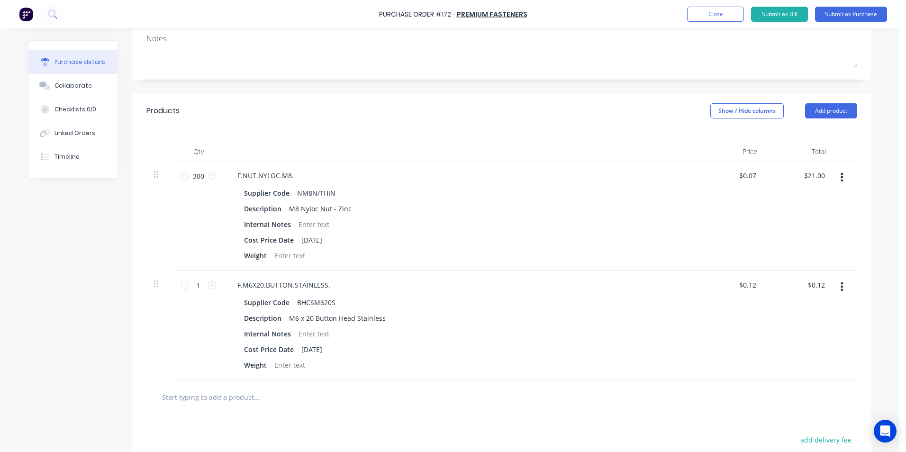
scroll to position [142, 0]
drag, startPoint x: 198, startPoint y: 284, endPoint x: 191, endPoint y: 285, distance: 6.2
click at [191, 285] on input "1" at bounding box center [198, 285] width 19 height 14
type input "10"
type input "$1.20"
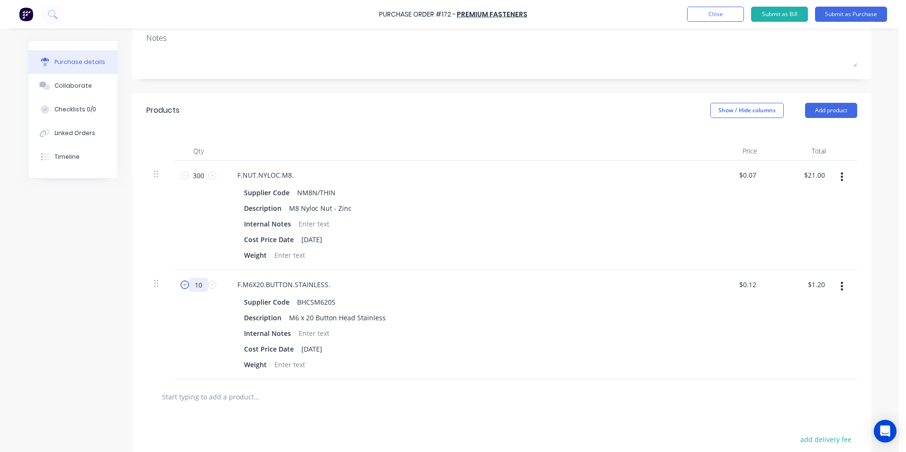
type input "100"
type input "$12.00"
type input "100"
click at [266, 399] on input "text" at bounding box center [257, 396] width 190 height 19
click at [841, 107] on button "Add product" at bounding box center [831, 110] width 52 height 15
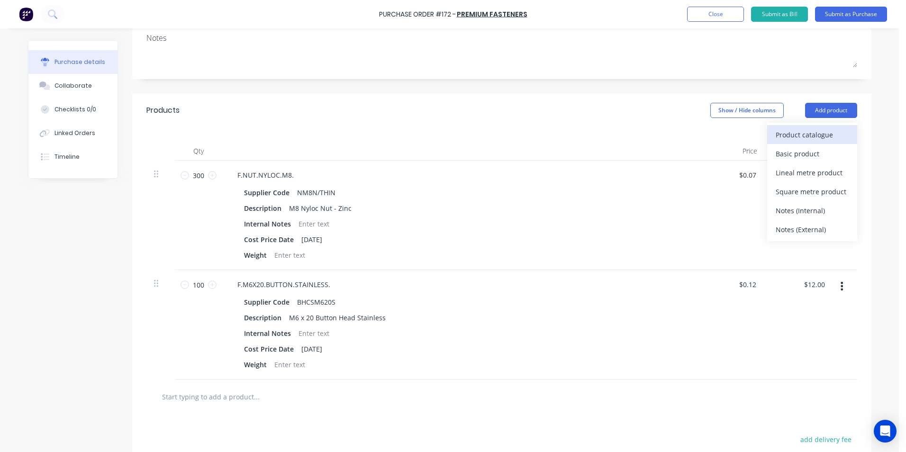
click at [802, 136] on div "Product catalogue" at bounding box center [812, 135] width 73 height 14
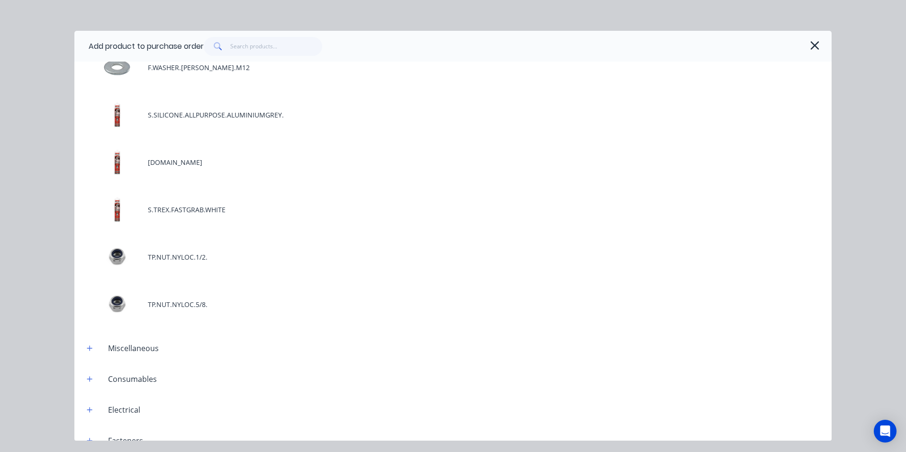
scroll to position [3460, 0]
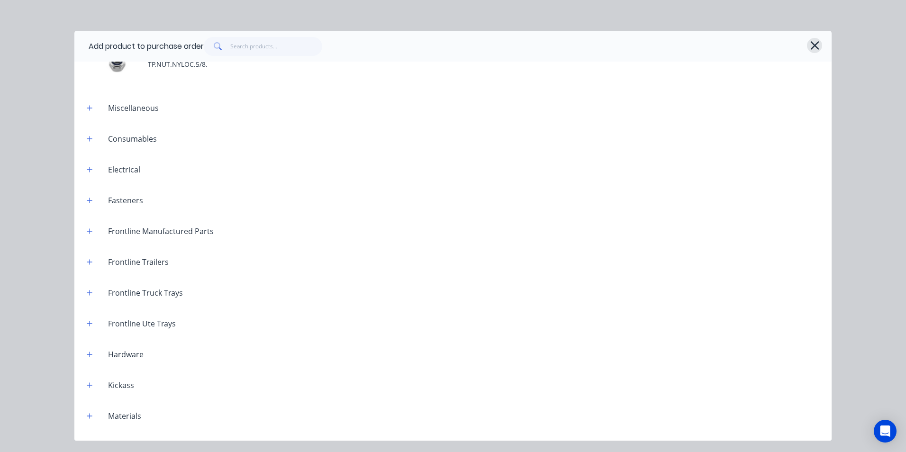
click at [818, 45] on icon "button" at bounding box center [815, 45] width 10 height 13
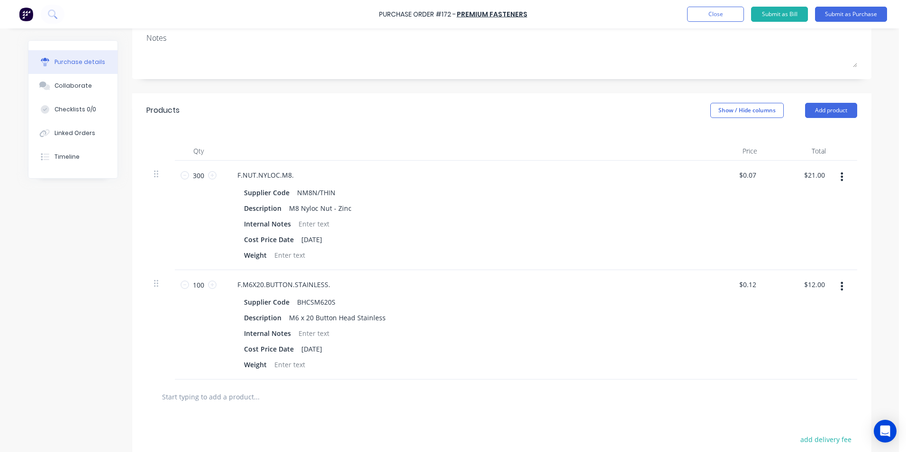
click at [187, 396] on input "text" at bounding box center [257, 396] width 190 height 19
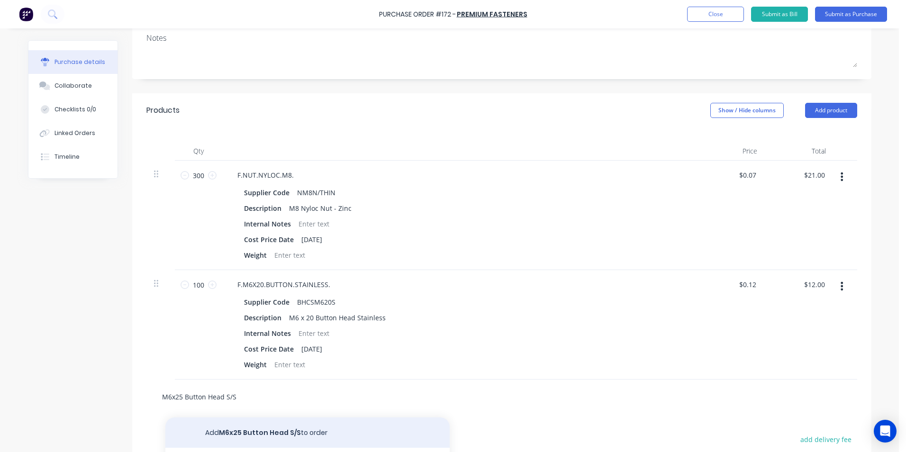
type input "M6x25 Button Head S/S"
click at [275, 430] on button "Add M6x25 Button Head S/S to order" at bounding box center [307, 433] width 284 height 30
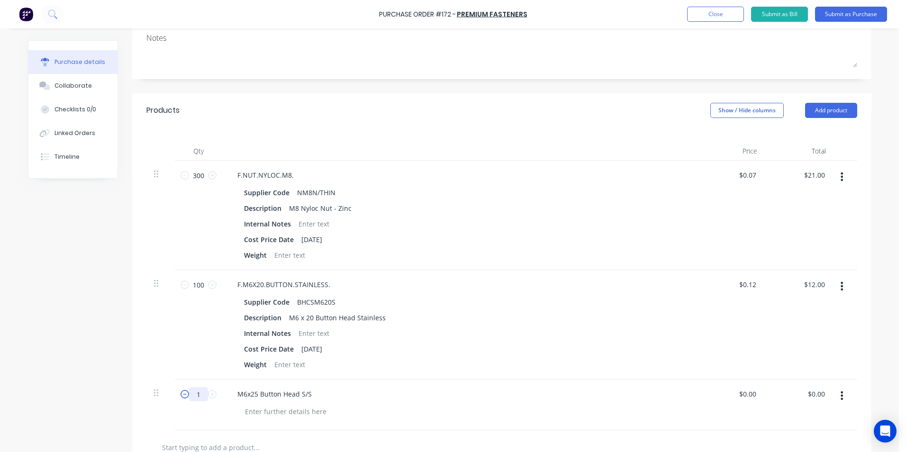
drag, startPoint x: 198, startPoint y: 393, endPoint x: 182, endPoint y: 397, distance: 15.6
click at [182, 397] on div "1 1" at bounding box center [198, 394] width 32 height 14
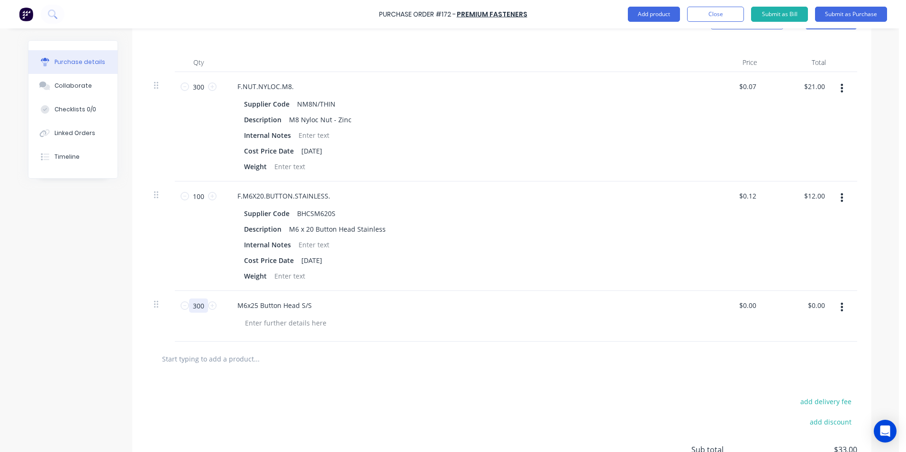
scroll to position [237, 0]
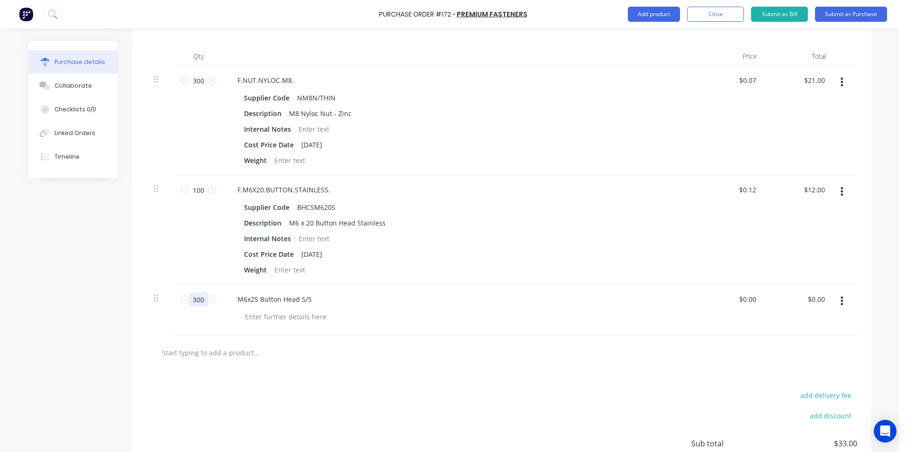
type input "300"
click at [396, 314] on div at bounding box center [462, 317] width 451 height 14
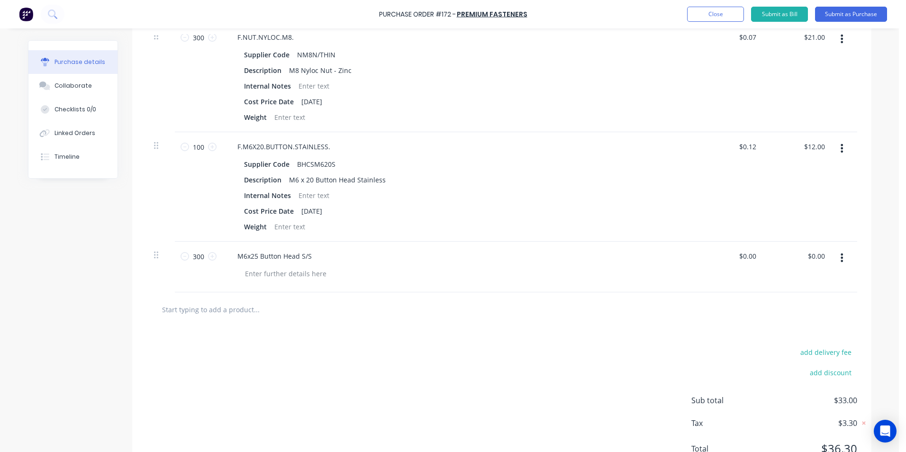
scroll to position [226, 0]
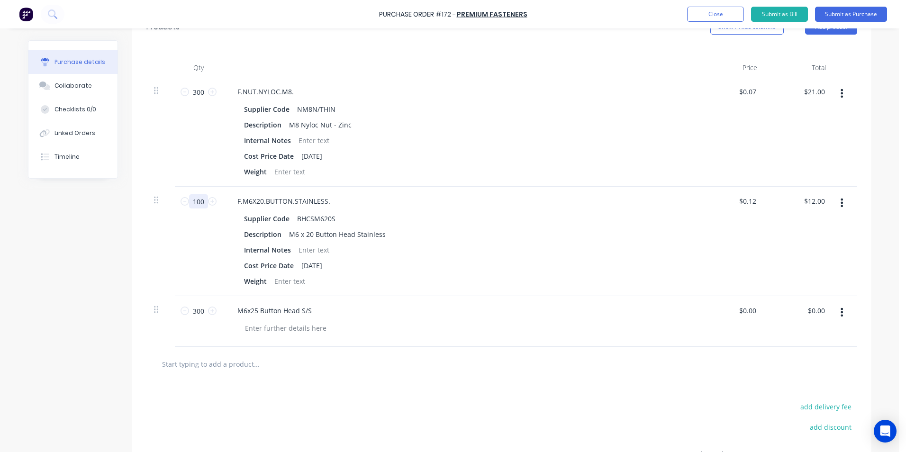
click at [200, 200] on input "100" at bounding box center [198, 201] width 19 height 14
type input "2"
type input "$0.24"
type input "20"
type input "$2.40"
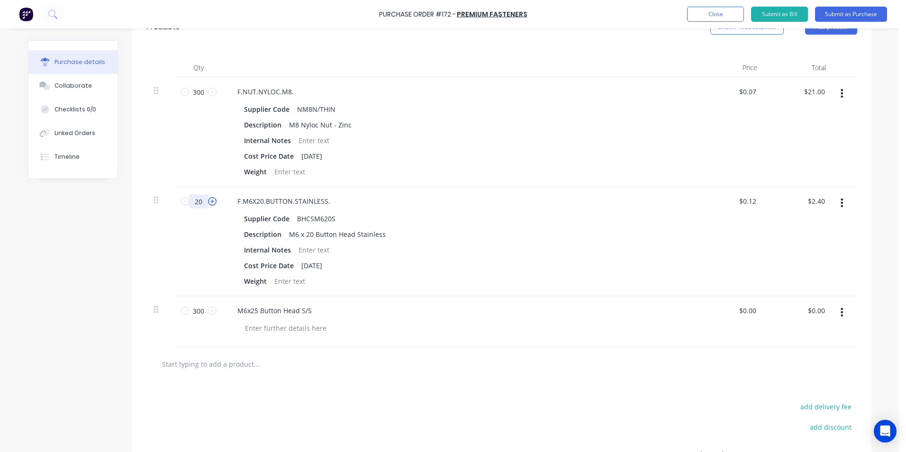
type input "200"
type input "$24.00"
type input "200"
click at [183, 332] on div "300 300" at bounding box center [198, 321] width 47 height 51
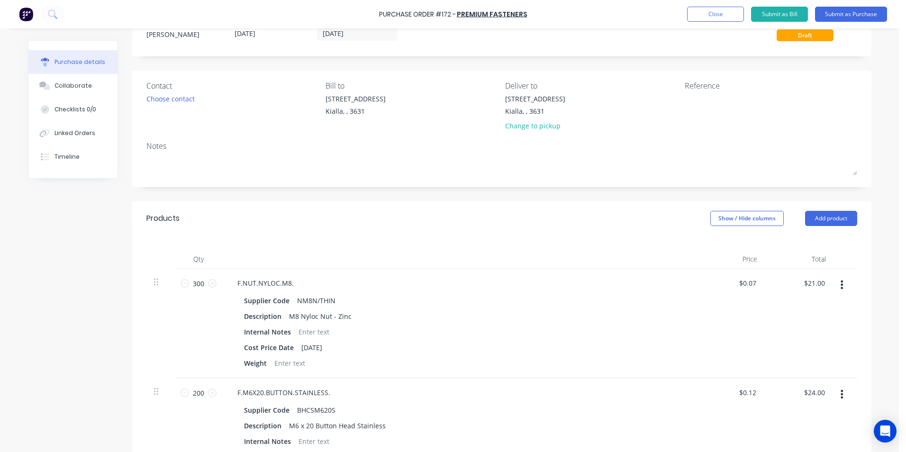
scroll to position [0, 0]
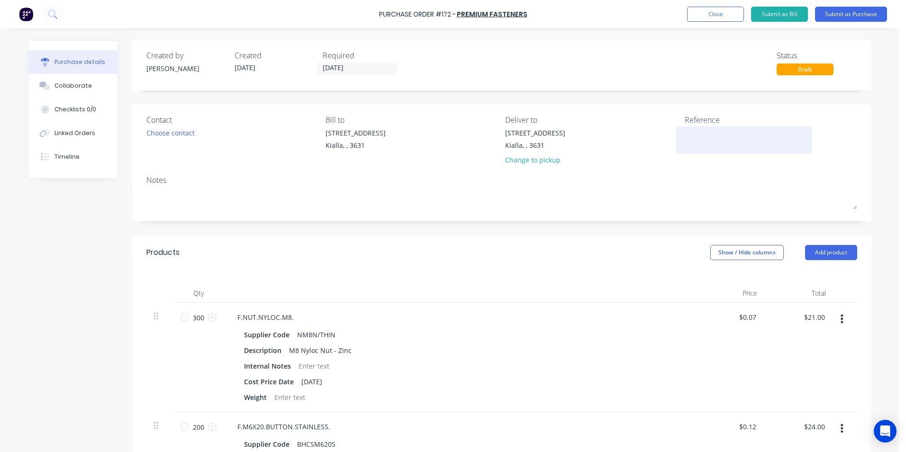
click at [685, 136] on textarea at bounding box center [744, 138] width 118 height 21
type textarea "Stock"
type textarea "x"
type textarea "Stock"
click at [860, 14] on button "Submit as Purchase" at bounding box center [851, 14] width 72 height 15
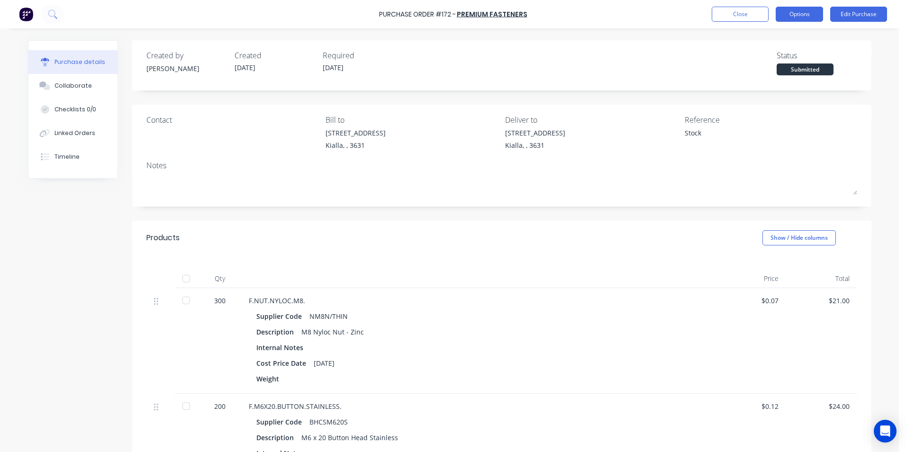
click at [796, 18] on button "Options" at bounding box center [799, 14] width 47 height 15
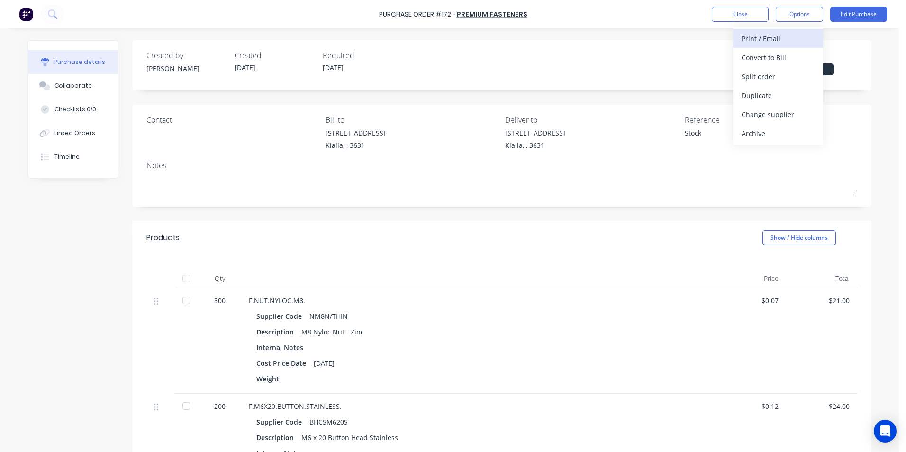
click at [789, 37] on div "Print / Email" at bounding box center [778, 39] width 73 height 14
click at [785, 59] on div "With pricing" at bounding box center [778, 58] width 73 height 14
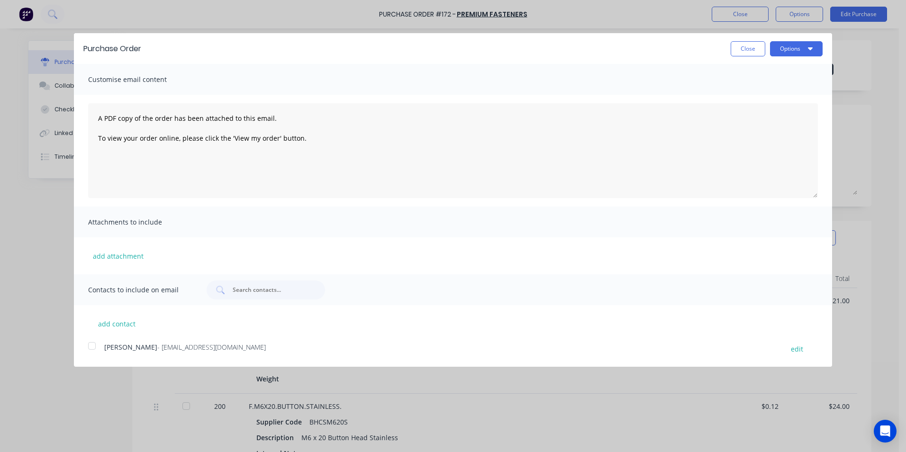
click at [93, 346] on div at bounding box center [91, 346] width 19 height 19
click at [810, 46] on icon "button" at bounding box center [810, 49] width 5 height 8
click at [748, 92] on div "Email" at bounding box center [777, 92] width 73 height 14
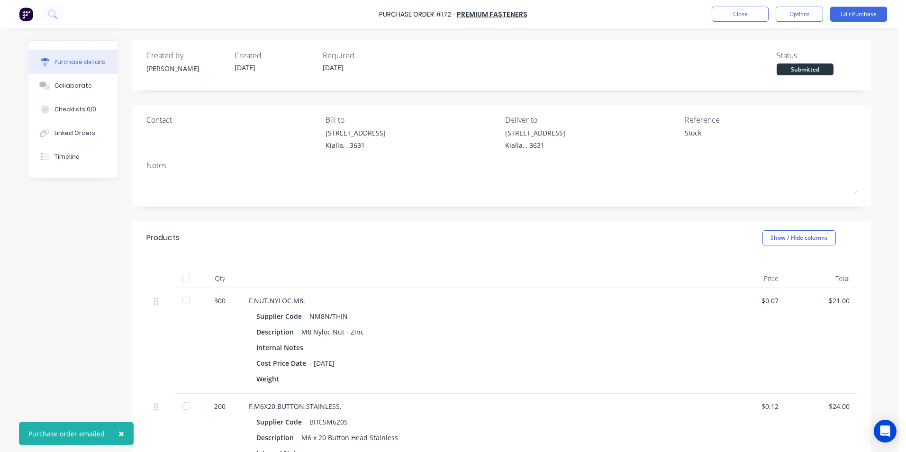
type textarea "x"
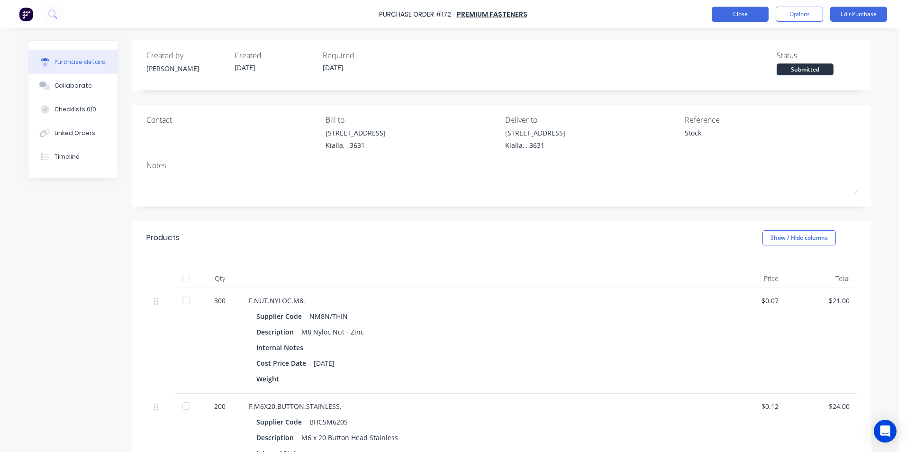
click at [741, 15] on button "Close" at bounding box center [740, 14] width 57 height 15
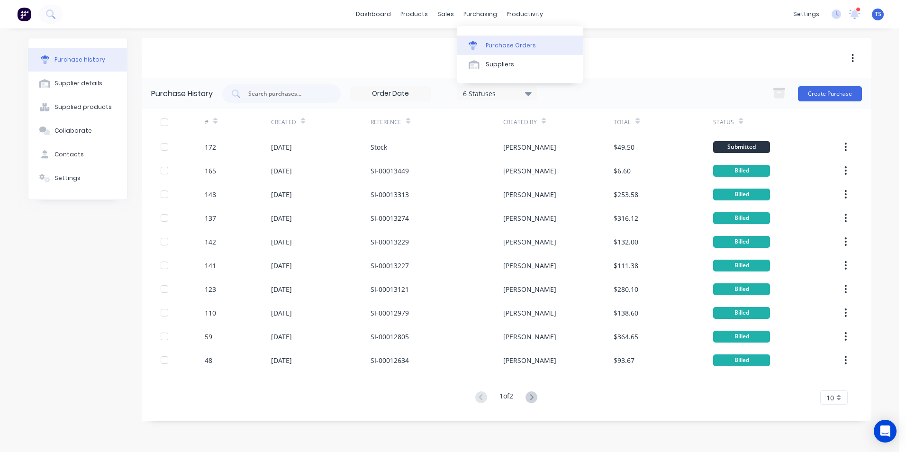
click at [500, 44] on div "Purchase Orders" at bounding box center [511, 45] width 50 height 9
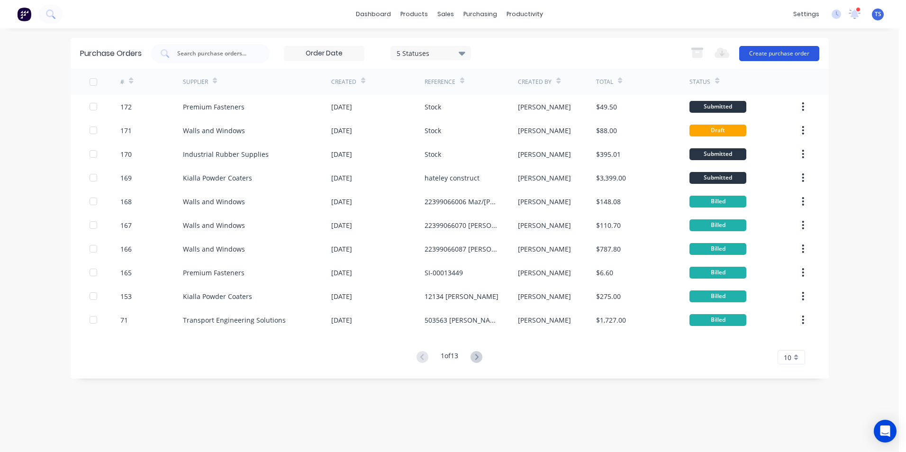
click at [787, 53] on button "Create purchase order" at bounding box center [779, 53] width 80 height 15
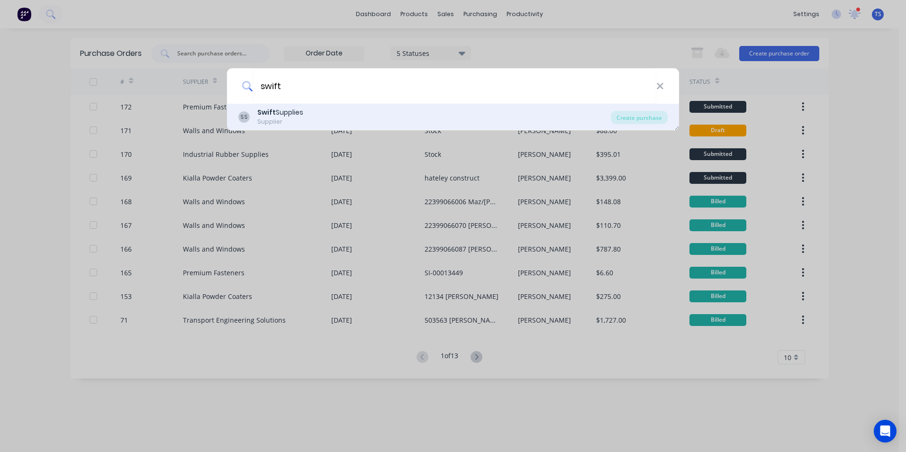
type input "swift"
click at [262, 118] on div "Supplier" at bounding box center [280, 122] width 46 height 9
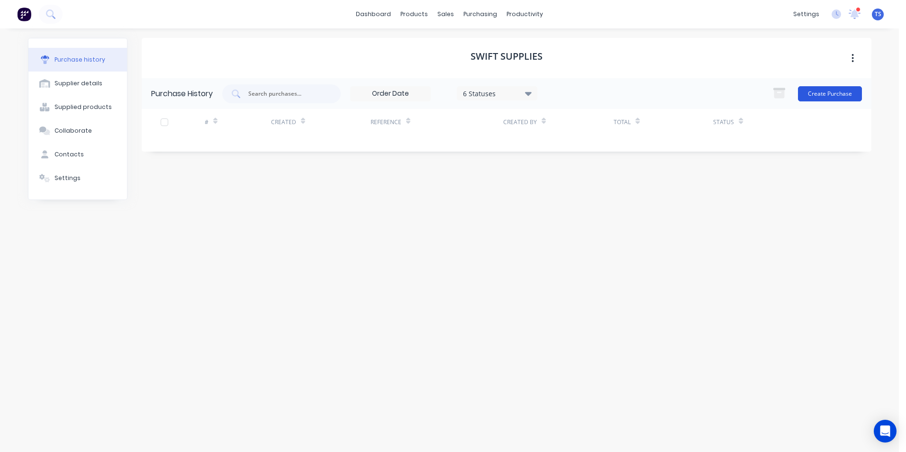
click at [830, 92] on button "Create Purchase" at bounding box center [830, 93] width 64 height 15
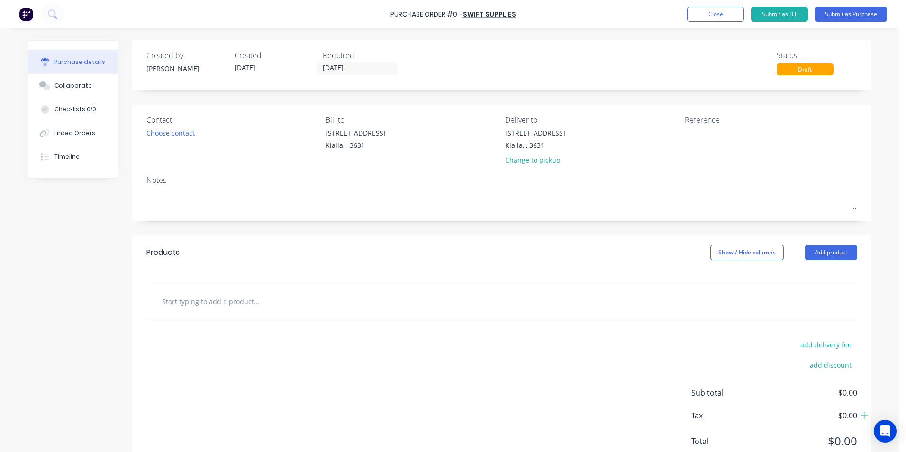
click at [180, 300] on input "text" at bounding box center [257, 301] width 190 height 19
click at [837, 255] on button "Add product" at bounding box center [831, 252] width 52 height 15
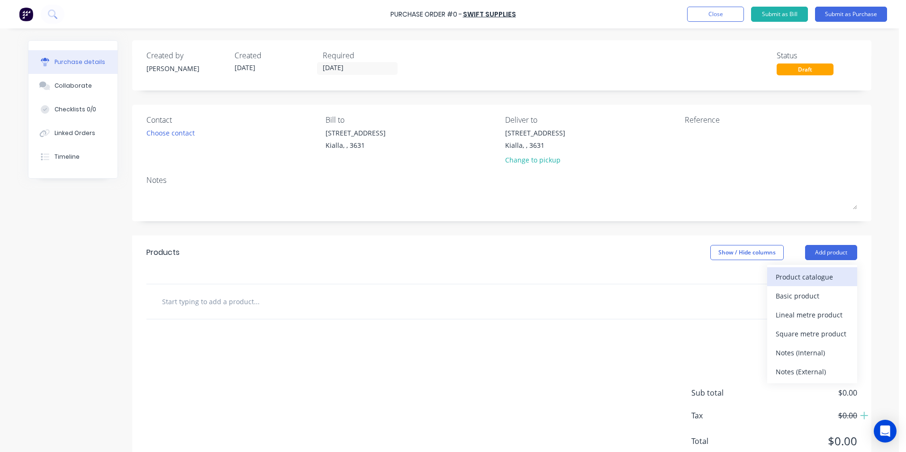
click at [817, 280] on div "Product catalogue" at bounding box center [812, 277] width 73 height 14
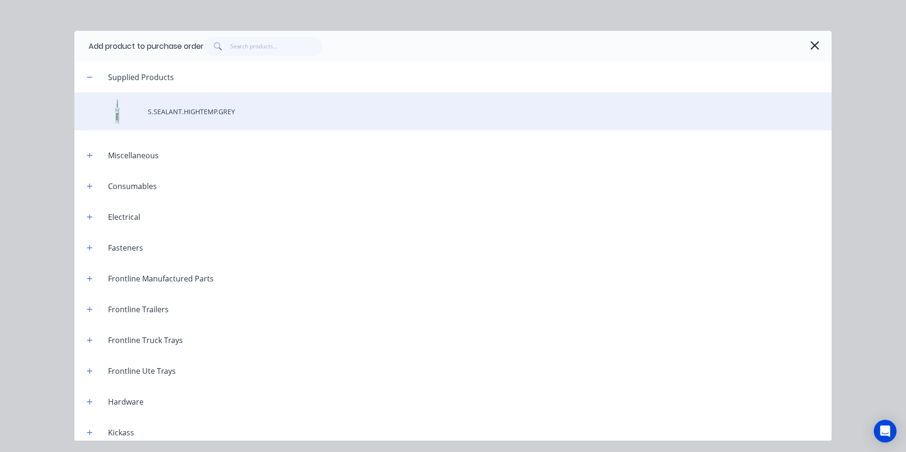
click at [189, 111] on div "S.SEALANT.HIGHTEMP.GREY" at bounding box center [452, 111] width 757 height 38
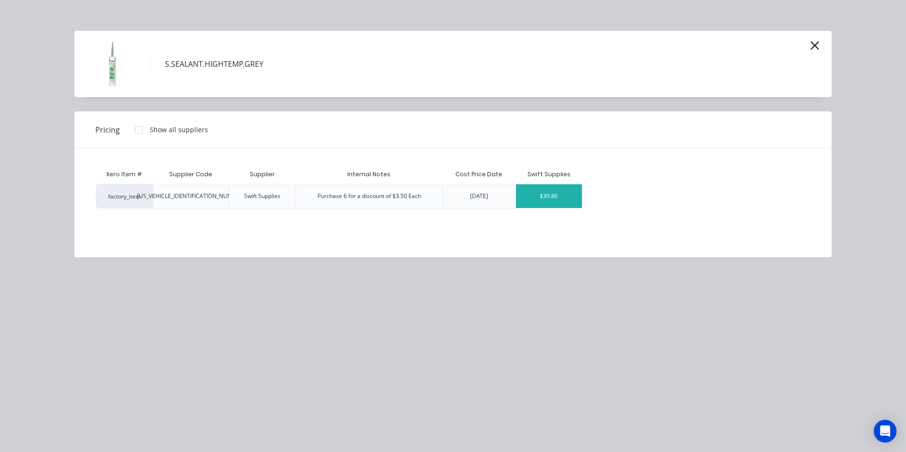
click at [569, 198] on div "$39.86" at bounding box center [549, 196] width 66 height 24
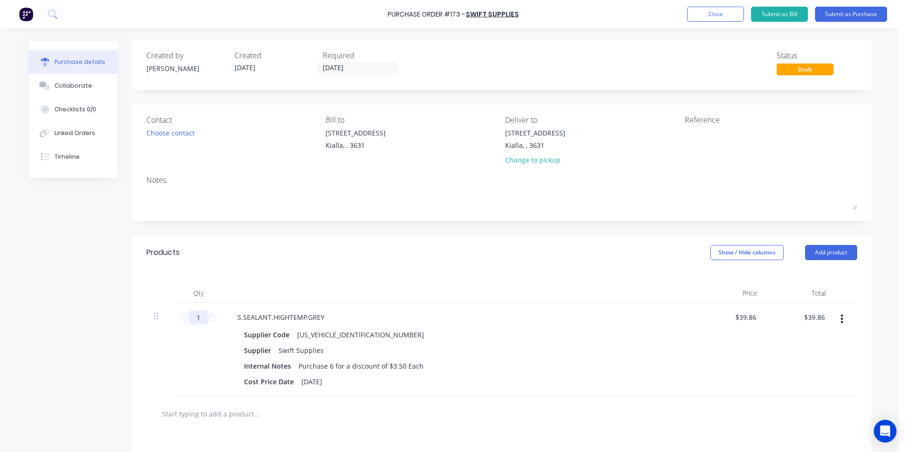
click at [196, 318] on input "1" at bounding box center [198, 317] width 19 height 14
type input "12"
type input "$478.32"
type input "12"
click at [571, 358] on div "Supplier Code [US_VEHICLE_IDENTIFICATION_NUMBER] Supplier Swift Supplies Intern…" at bounding box center [459, 358] width 459 height 61
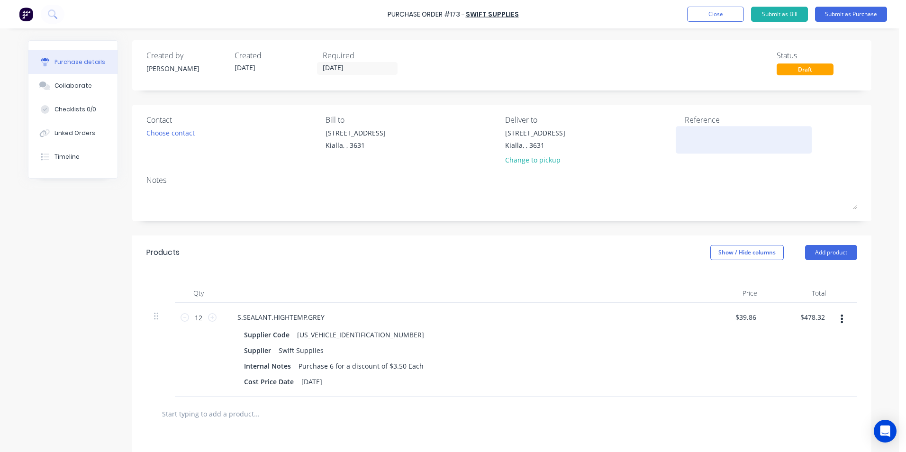
click at [685, 136] on textarea at bounding box center [744, 138] width 118 height 21
type textarea "Stock"
type textarea "x"
type textarea "Stock"
click at [866, 14] on button "Submit as Purchase" at bounding box center [851, 14] width 72 height 15
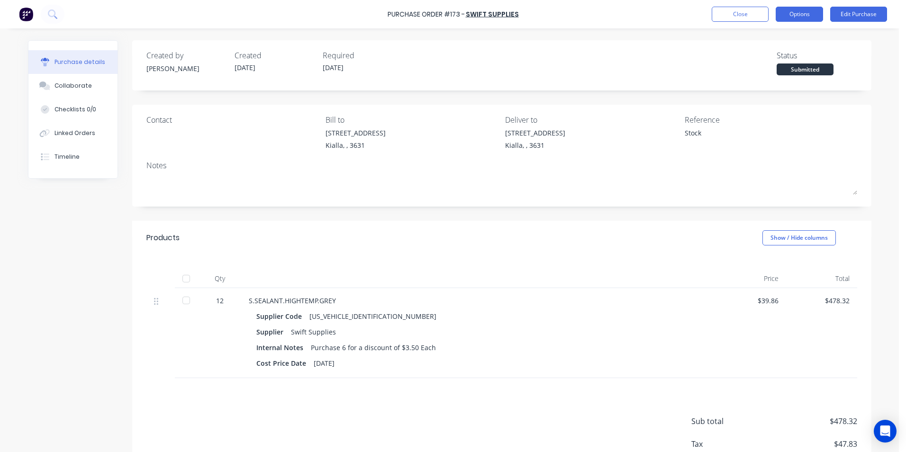
click at [812, 16] on button "Options" at bounding box center [799, 14] width 47 height 15
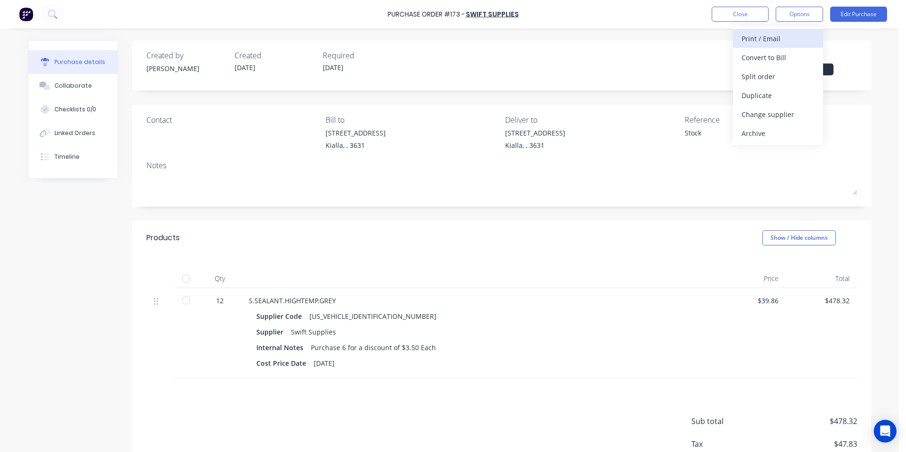
click at [757, 35] on div "Print / Email" at bounding box center [778, 39] width 73 height 14
click at [763, 60] on div "With pricing" at bounding box center [778, 58] width 73 height 14
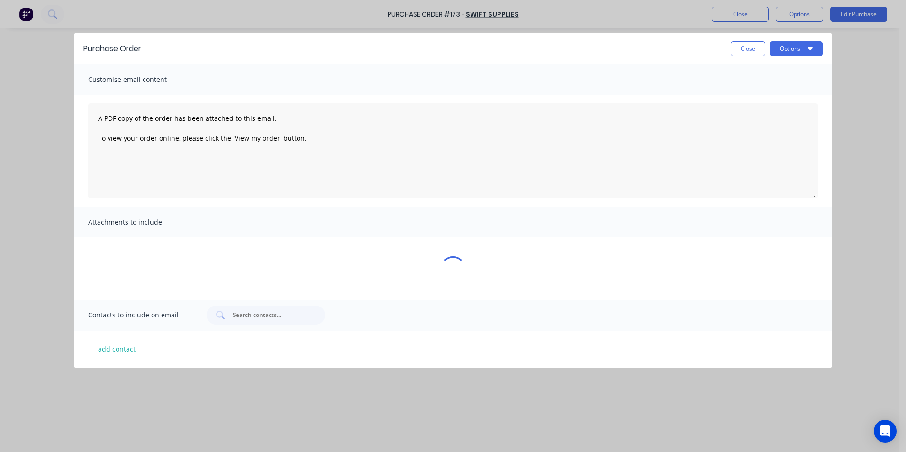
type textarea "x"
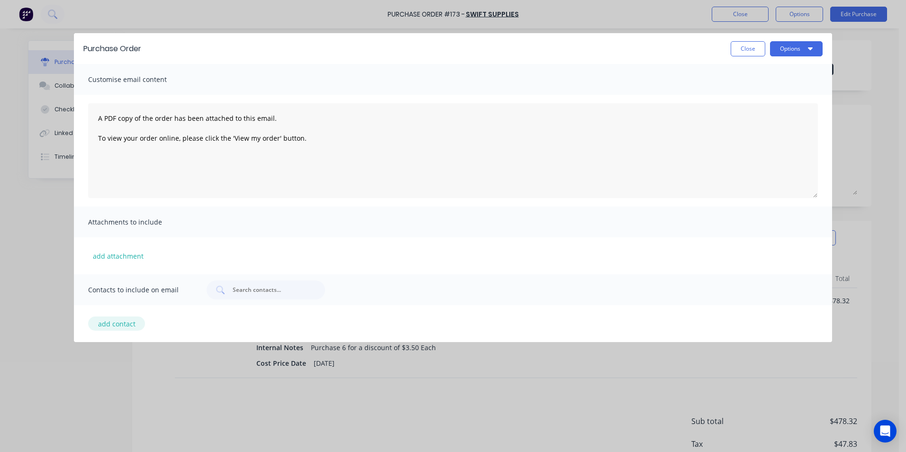
click at [121, 324] on button "add contact" at bounding box center [116, 324] width 57 height 14
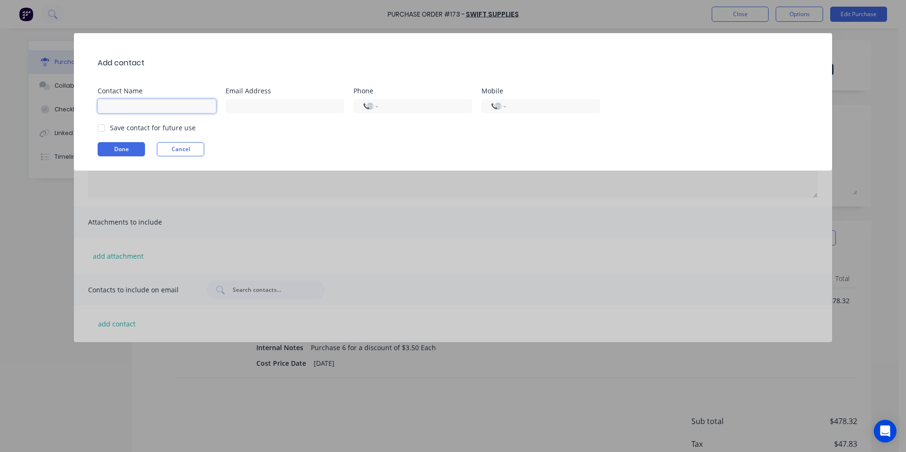
click at [151, 107] on input at bounding box center [157, 106] width 118 height 14
type input "service"
click at [234, 105] on input at bounding box center [285, 106] width 118 height 14
click at [231, 107] on input "[DOMAIN_NAME]" at bounding box center [285, 106] width 118 height 14
type input "[EMAIL_ADDRESS][DOMAIN_NAME]"
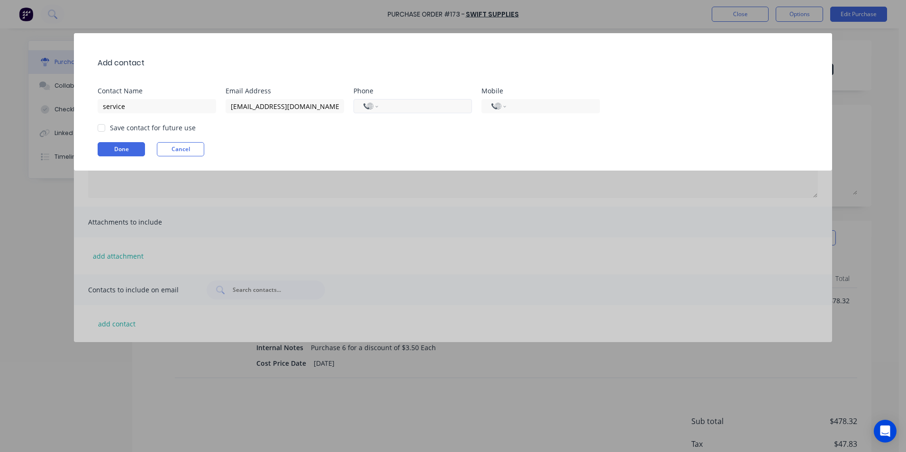
click at [398, 106] on input "tel" at bounding box center [423, 106] width 77 height 11
click at [102, 128] on div at bounding box center [101, 127] width 19 height 19
click at [116, 148] on button "Done" at bounding box center [121, 149] width 47 height 14
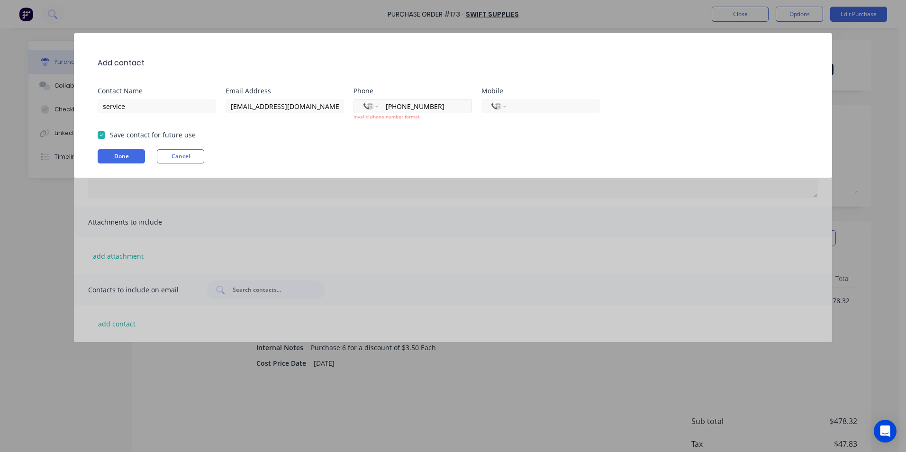
drag, startPoint x: 432, startPoint y: 106, endPoint x: 401, endPoint y: 106, distance: 31.3
click at [401, 106] on input "[PHONE_NUMBER]" at bounding box center [423, 106] width 77 height 11
type input "+0"
click at [108, 159] on button "Done" at bounding box center [121, 156] width 47 height 14
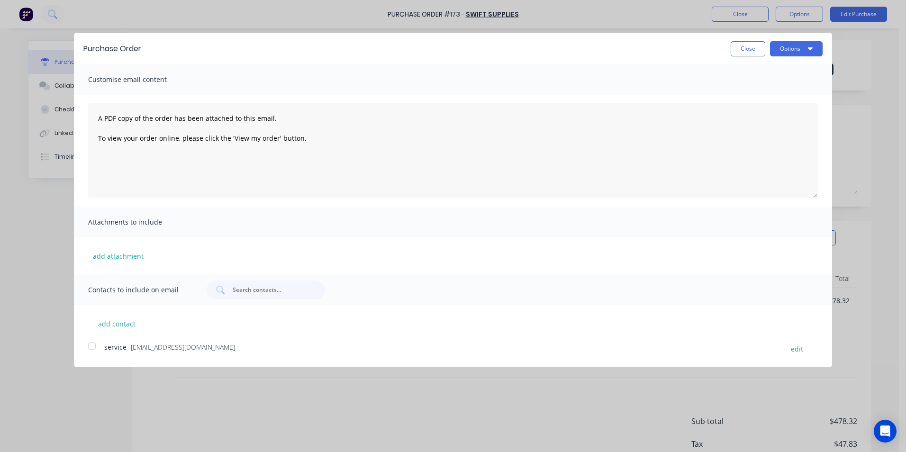
click at [93, 345] on div at bounding box center [91, 346] width 19 height 19
click at [810, 48] on icon "button" at bounding box center [810, 48] width 5 height 3
click at [777, 92] on div "Email" at bounding box center [777, 92] width 73 height 14
type textarea "x"
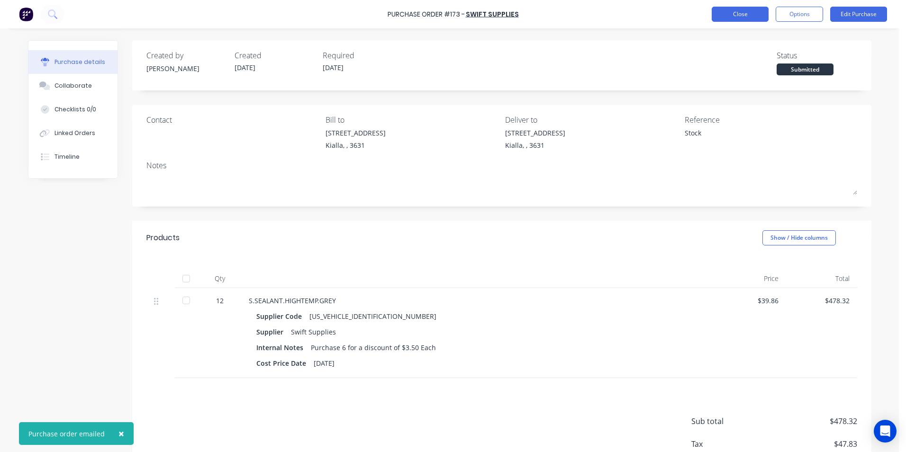
click at [742, 14] on button "Close" at bounding box center [740, 14] width 57 height 15
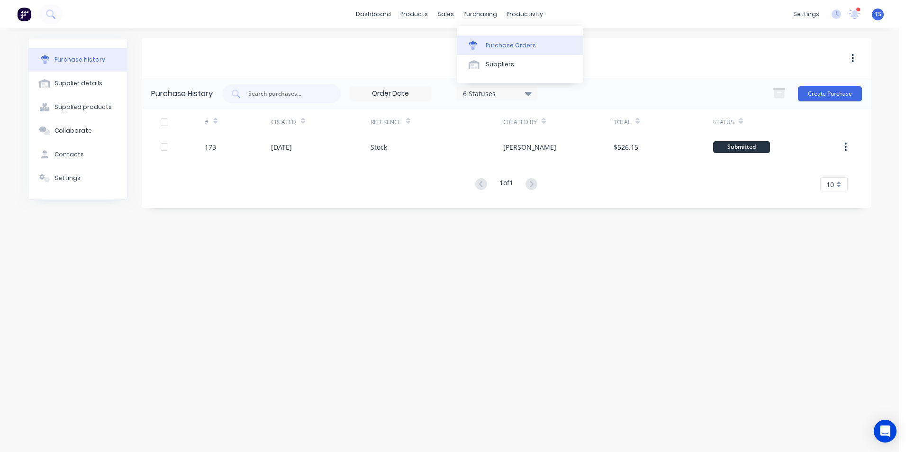
click at [497, 46] on div "Purchase Orders" at bounding box center [511, 45] width 50 height 9
